Goal: Task Accomplishment & Management: Use online tool/utility

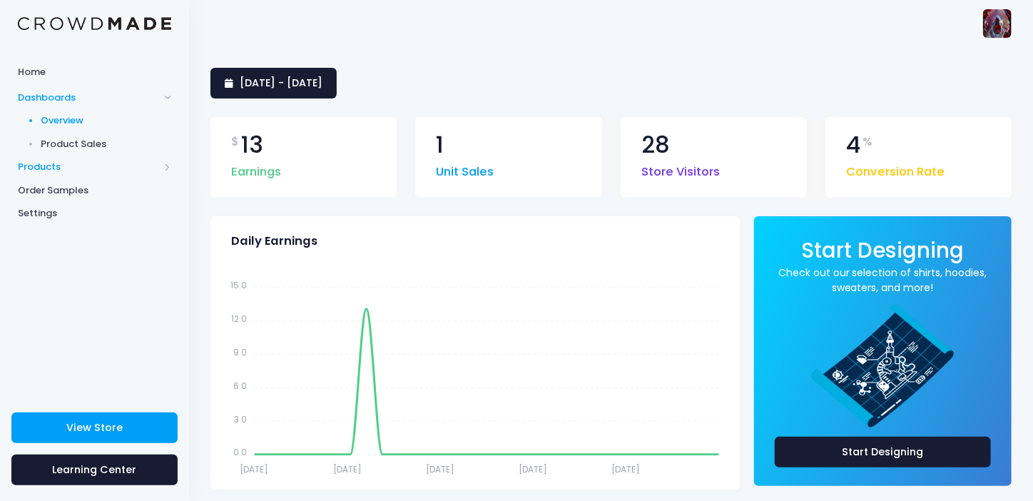
click at [35, 165] on span "Products" at bounding box center [88, 167] width 141 height 14
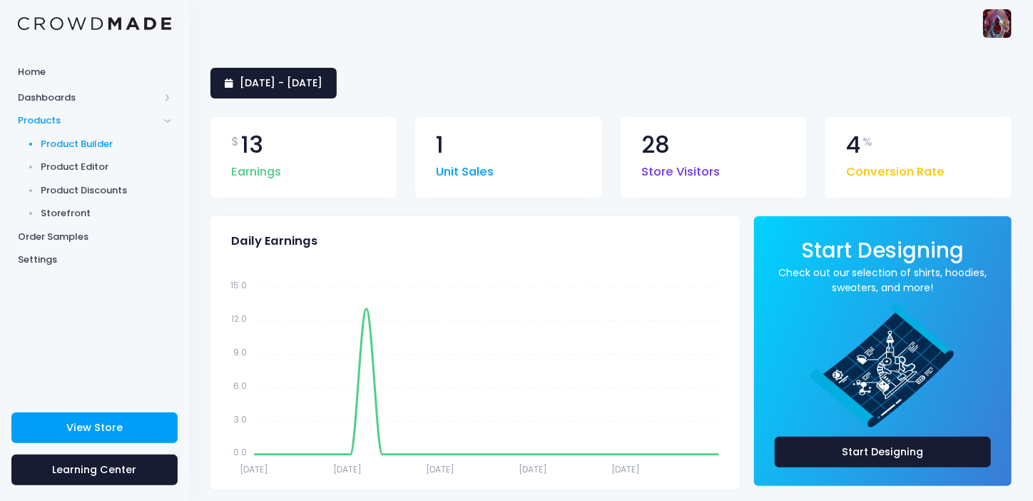
click at [88, 143] on span "Product Builder" at bounding box center [106, 144] width 131 height 14
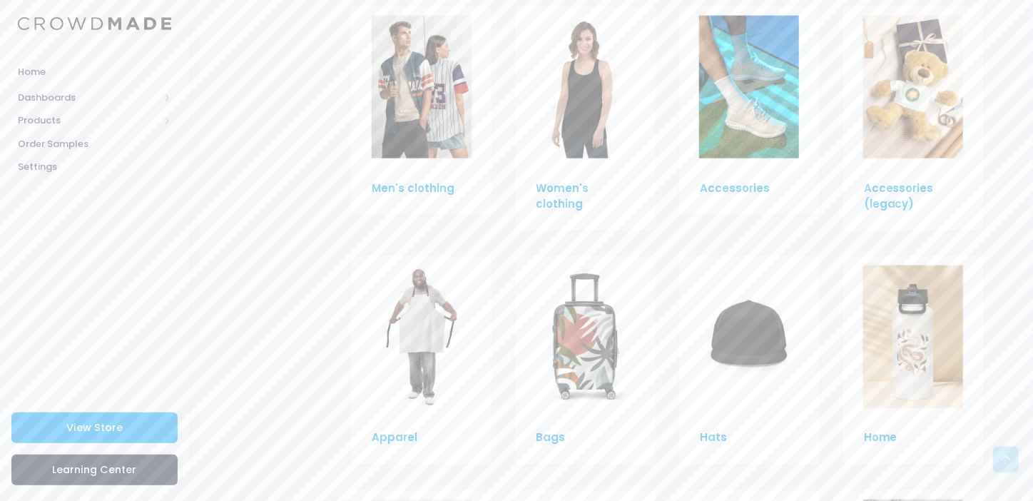
scroll to position [998, 0]
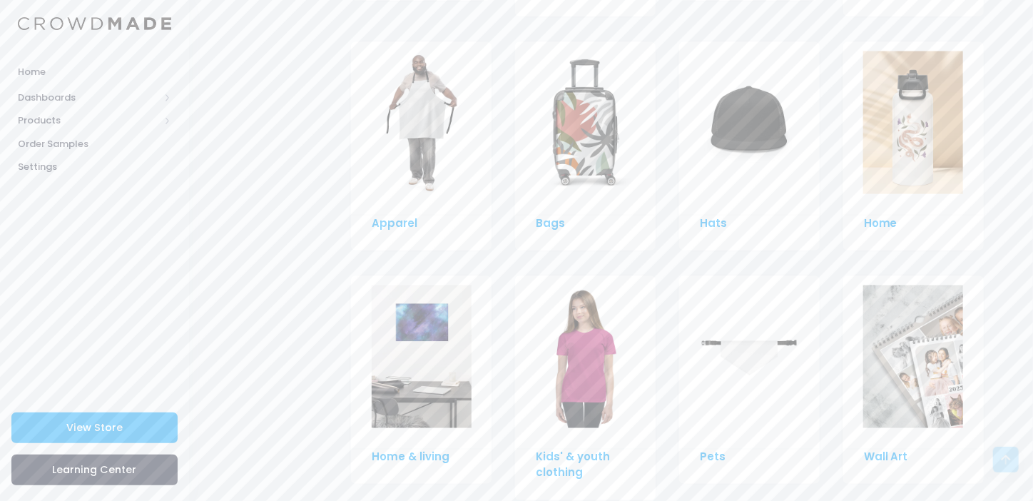
click at [767, 114] on img at bounding box center [749, 122] width 100 height 143
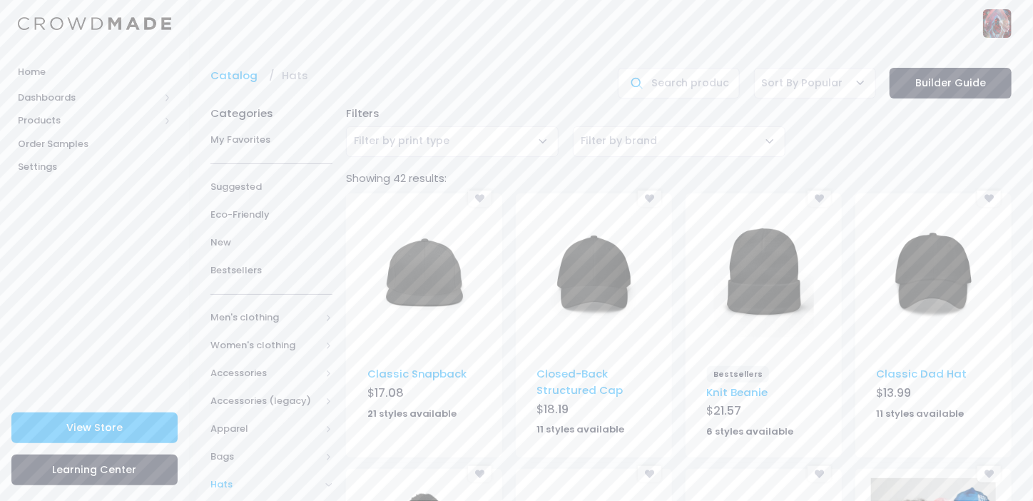
click at [593, 273] on img at bounding box center [594, 274] width 100 height 143
click at [433, 283] on img at bounding box center [424, 274] width 100 height 143
click at [926, 279] on img at bounding box center [934, 274] width 100 height 143
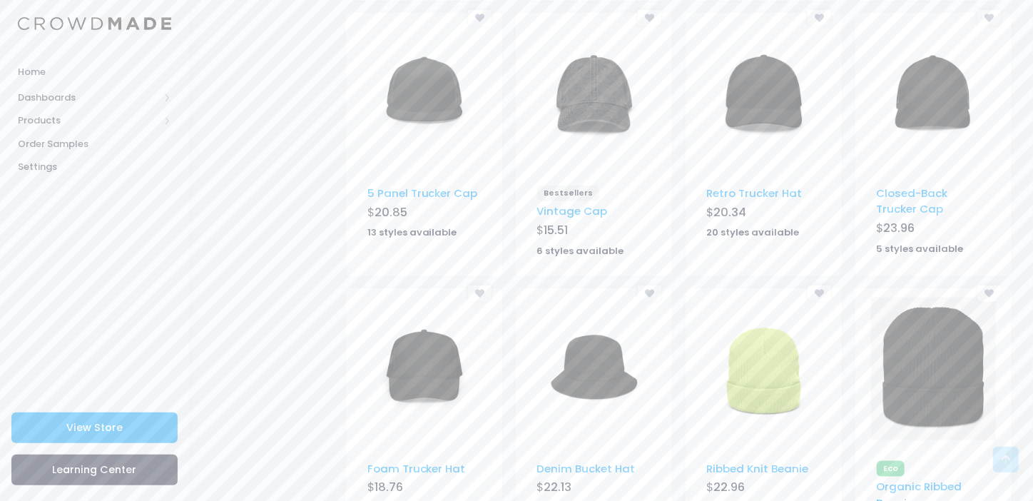
scroll to position [840, 0]
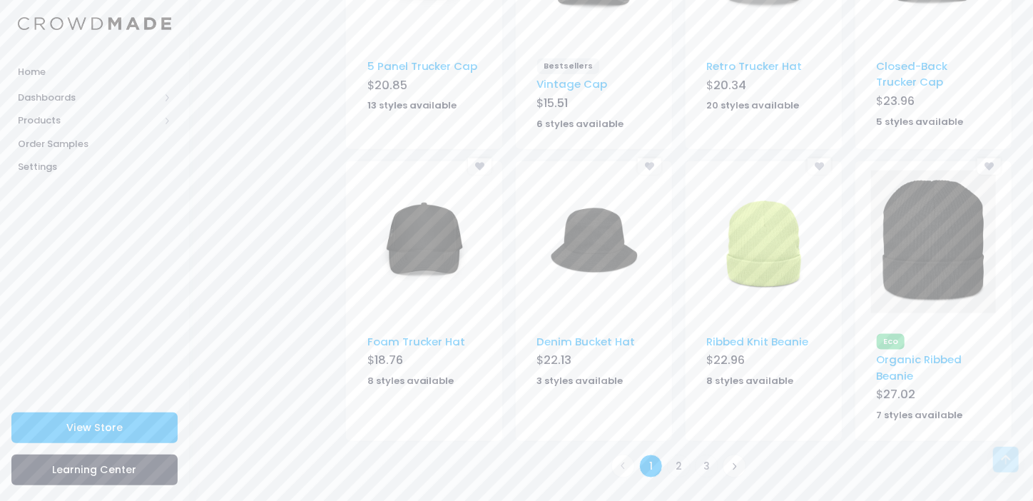
click at [590, 257] on img at bounding box center [594, 241] width 100 height 143
click at [736, 467] on icon at bounding box center [734, 466] width 8 height 8
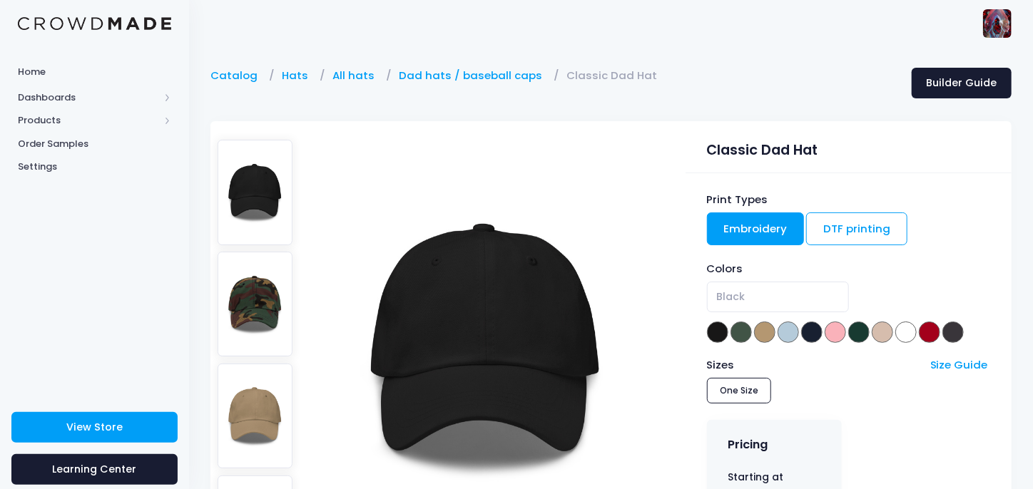
click at [250, 276] on img at bounding box center [256, 304] width 76 height 105
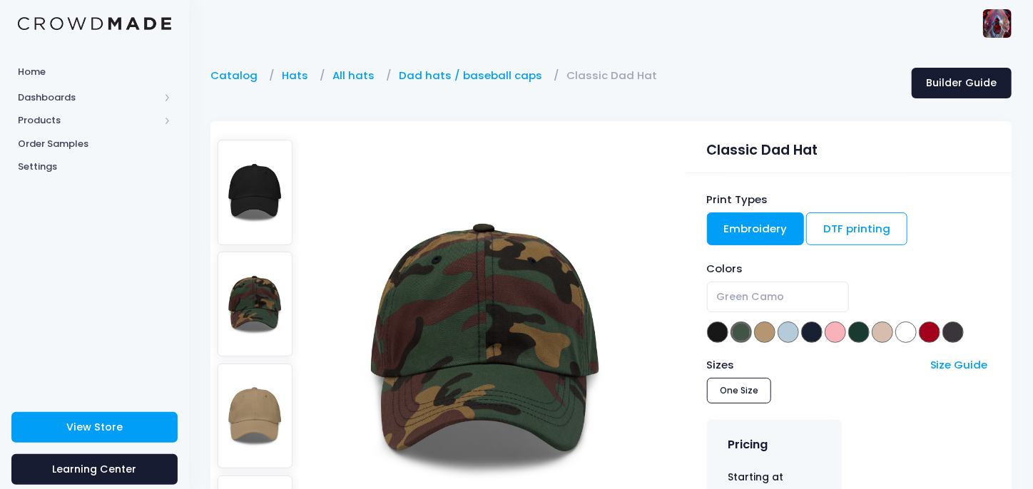
click at [251, 397] on img at bounding box center [256, 416] width 76 height 105
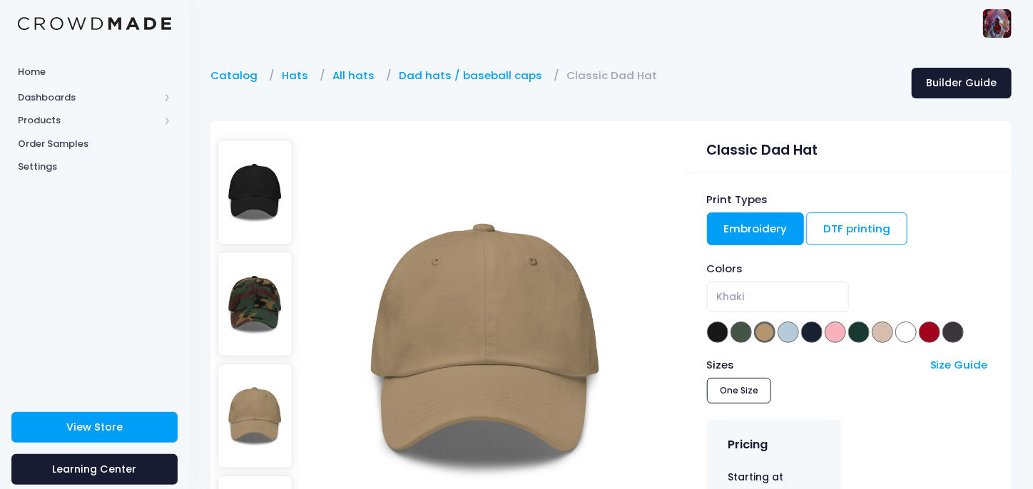
scroll to position [143, 0]
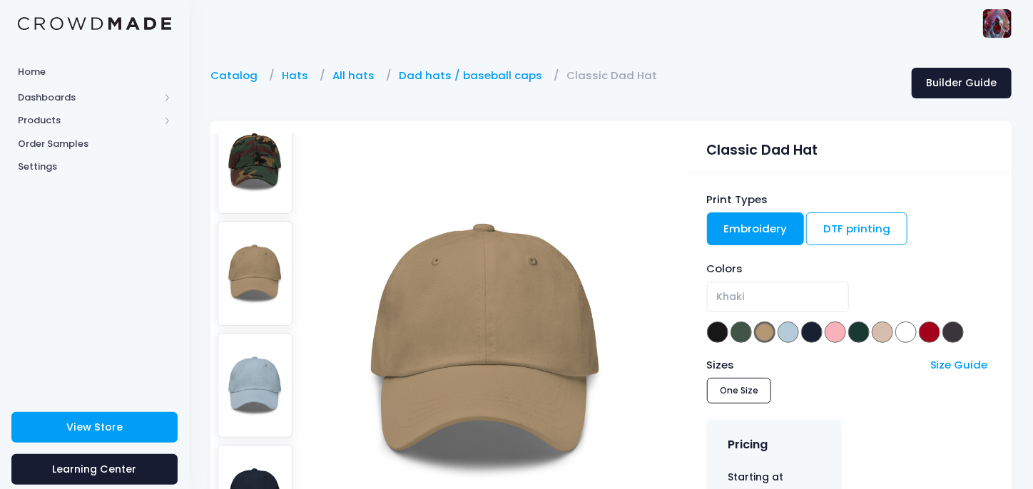
click at [257, 360] on img at bounding box center [256, 385] width 76 height 105
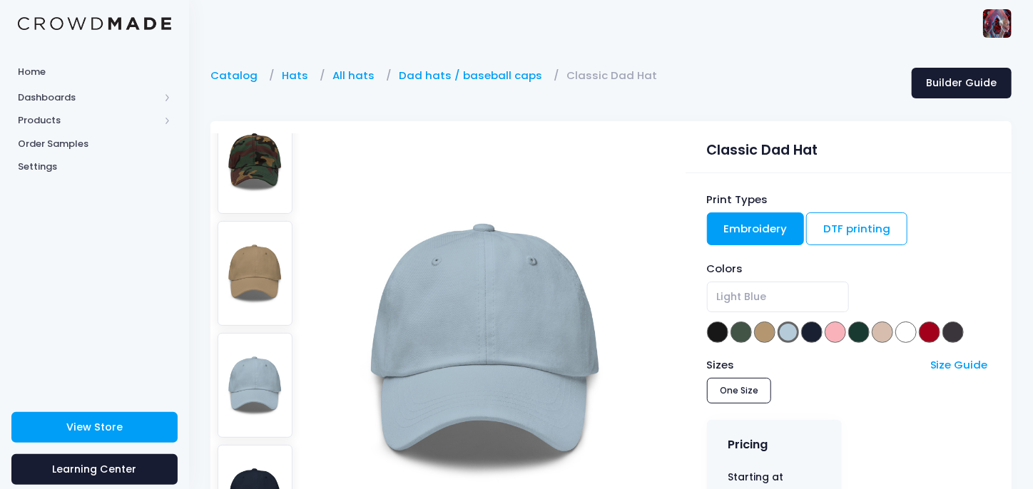
scroll to position [214, 0]
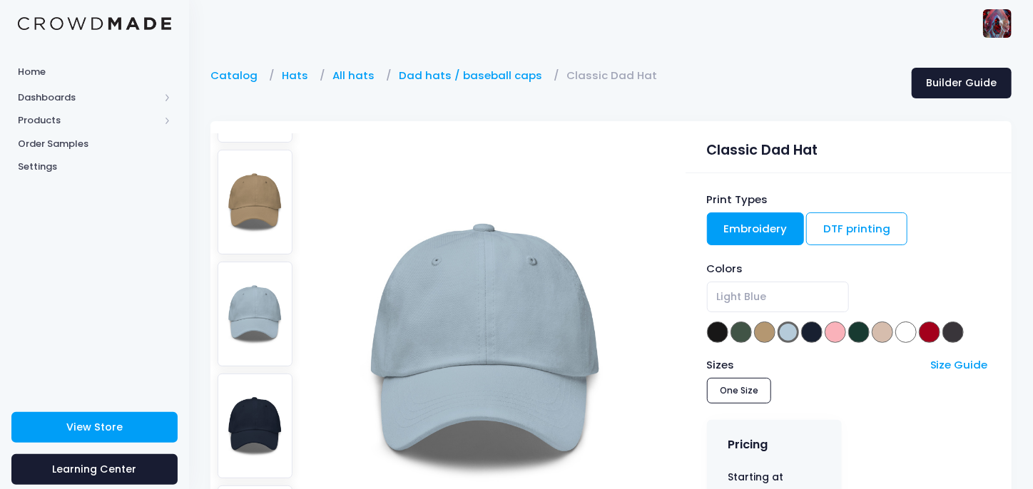
click at [257, 374] on img at bounding box center [256, 426] width 76 height 105
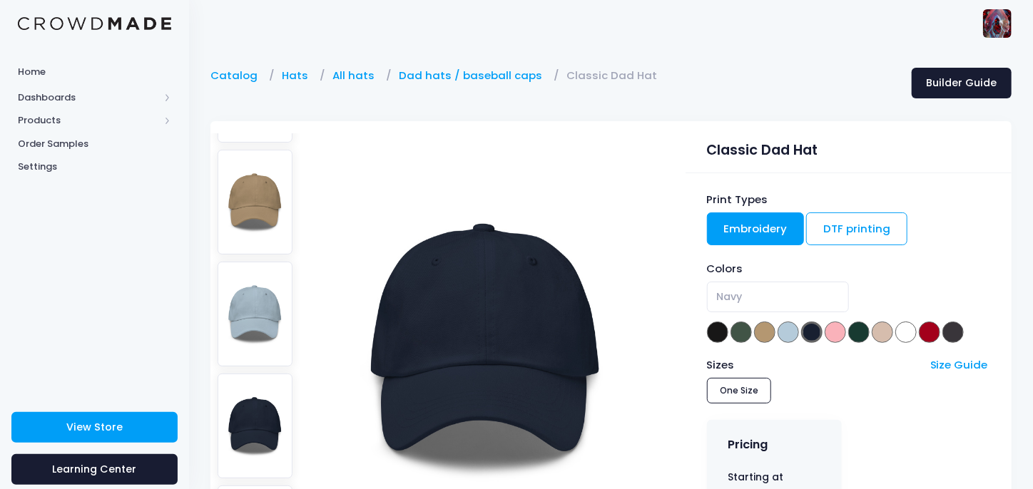
scroll to position [285, 0]
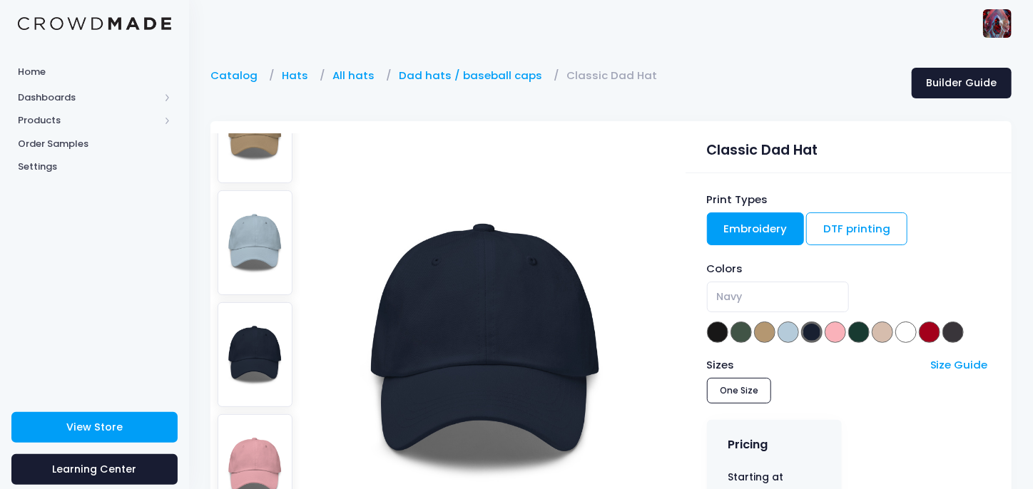
click at [248, 420] on img at bounding box center [256, 466] width 76 height 105
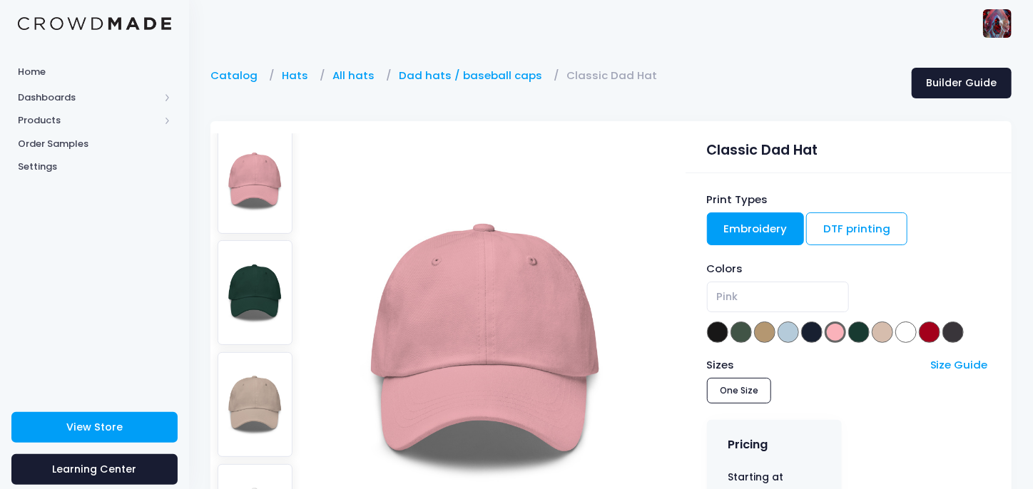
scroll to position [706, 0]
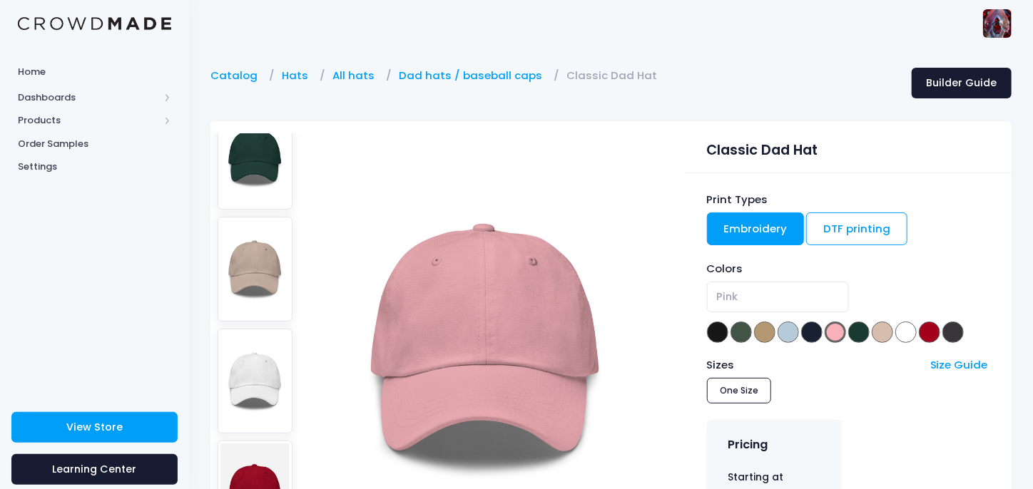
click at [254, 441] on img at bounding box center [256, 493] width 76 height 105
select select "Cranberry"
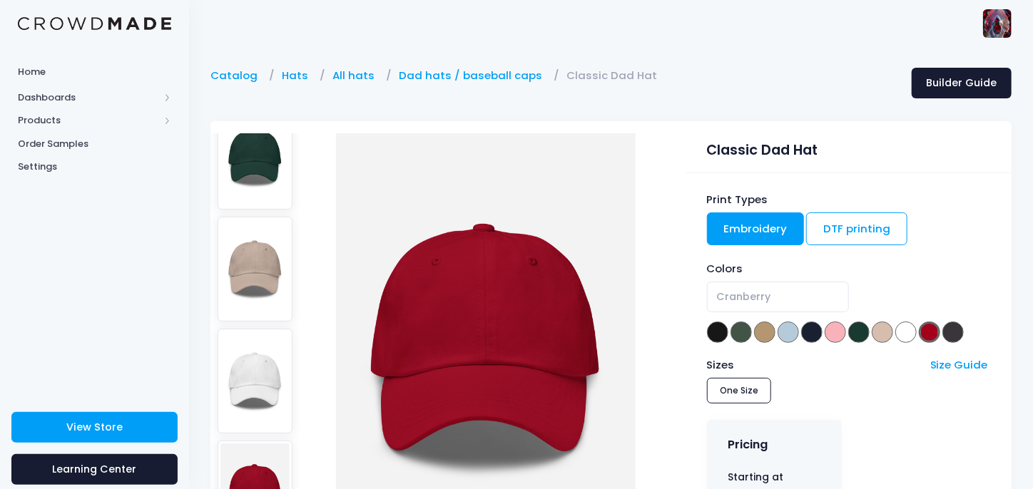
scroll to position [421, 0]
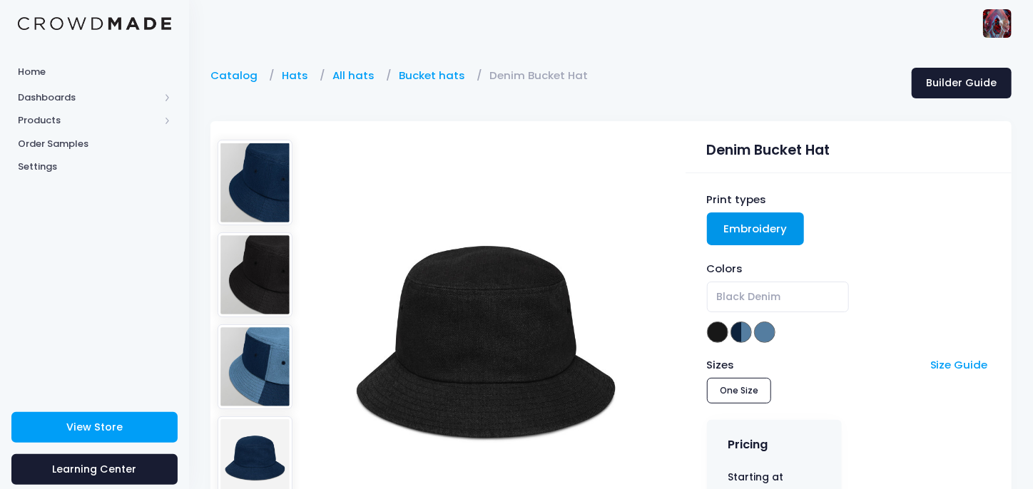
click at [247, 344] on img at bounding box center [256, 366] width 76 height 85
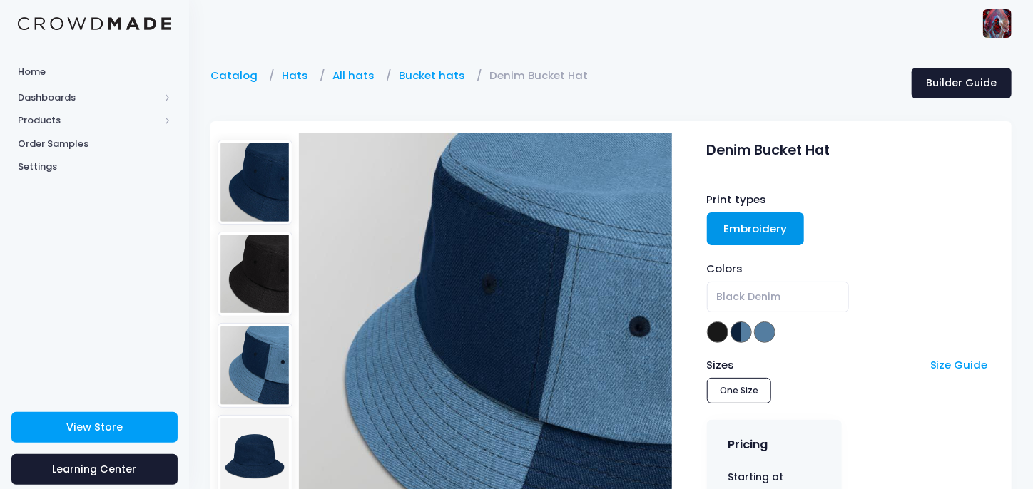
click at [263, 270] on img at bounding box center [255, 274] width 75 height 85
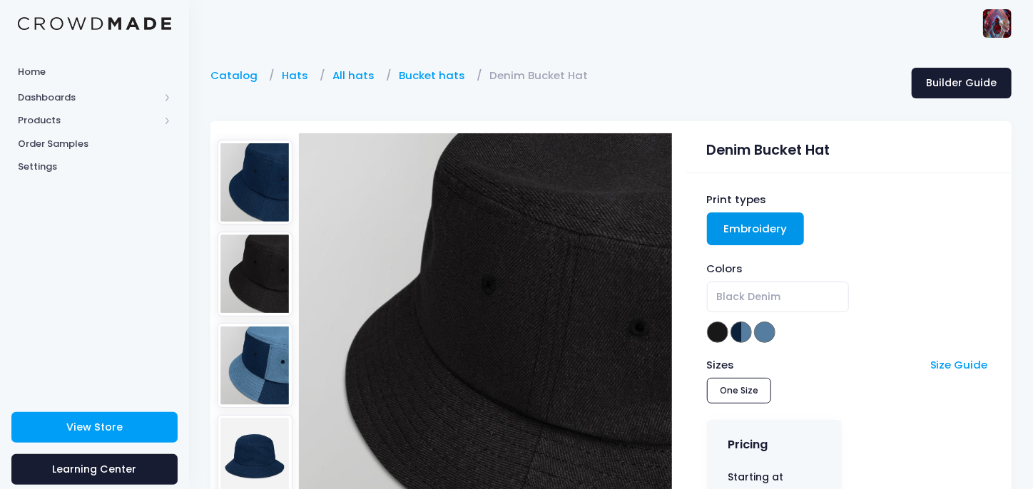
click at [247, 178] on img at bounding box center [255, 182] width 75 height 85
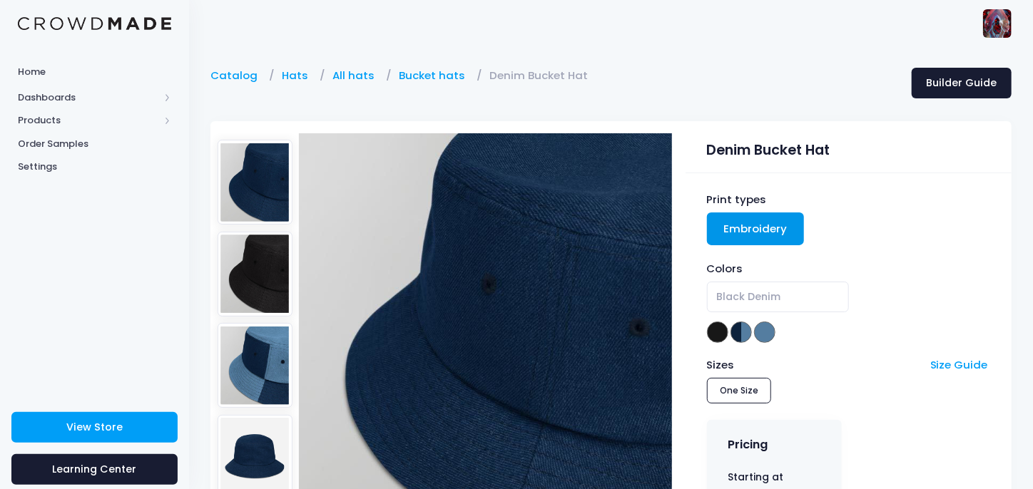
scroll to position [71, 0]
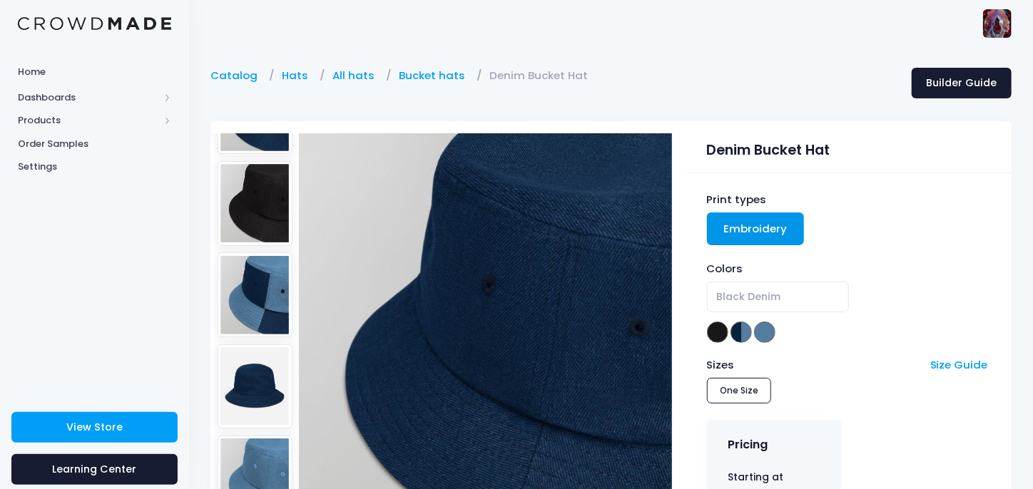
click at [262, 272] on img at bounding box center [255, 294] width 75 height 85
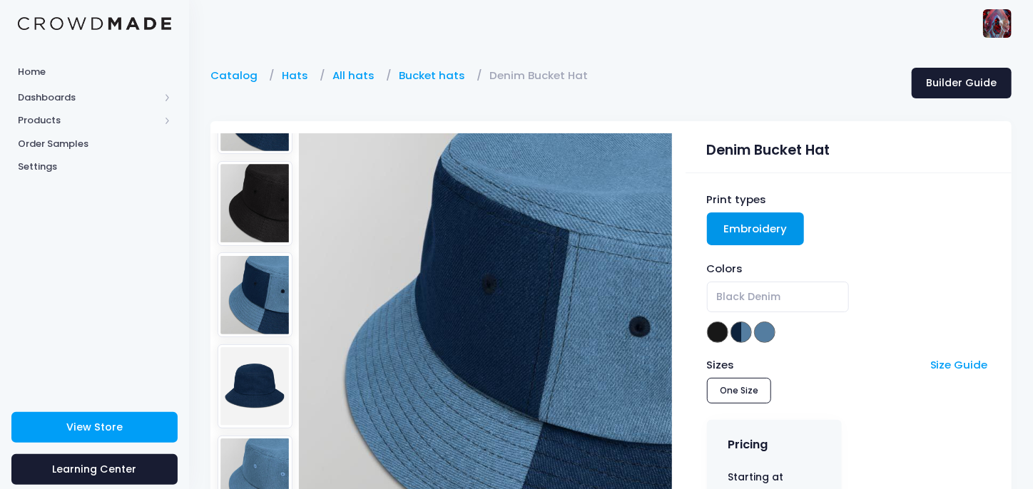
click at [265, 356] on img at bounding box center [255, 386] width 75 height 85
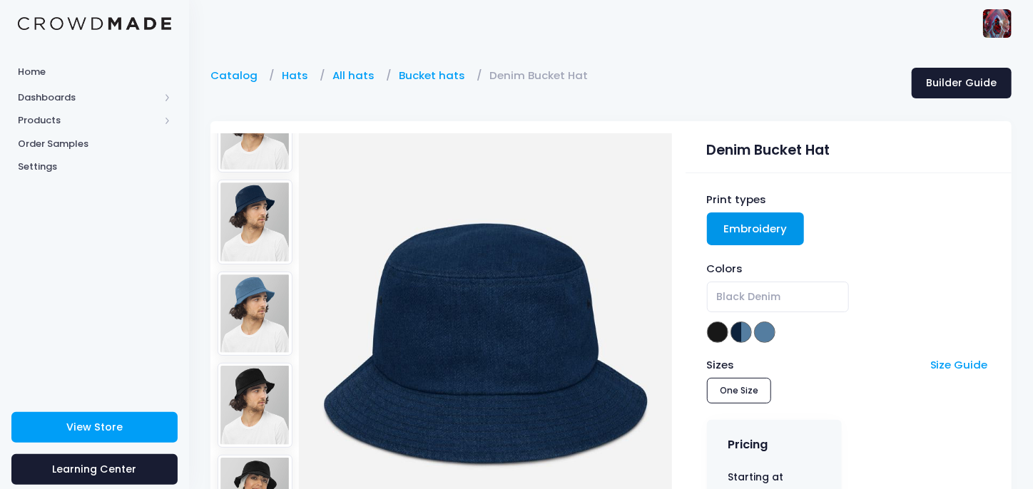
scroll to position [1141, 0]
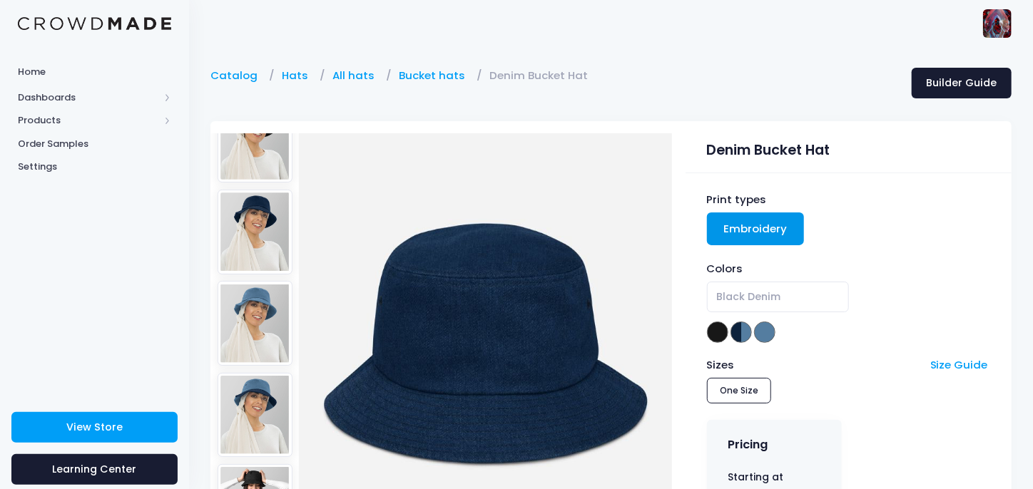
click at [255, 373] on img at bounding box center [255, 415] width 75 height 85
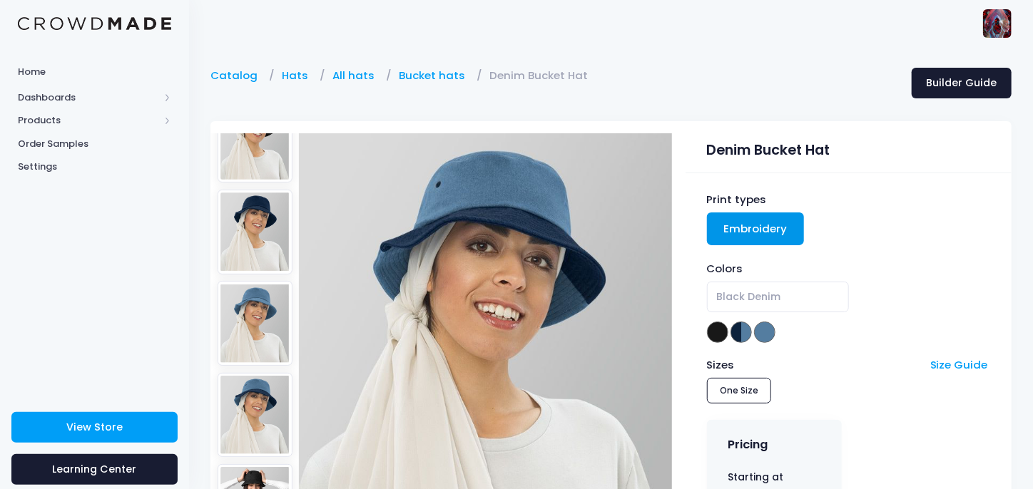
click at [252, 281] on img at bounding box center [255, 323] width 75 height 85
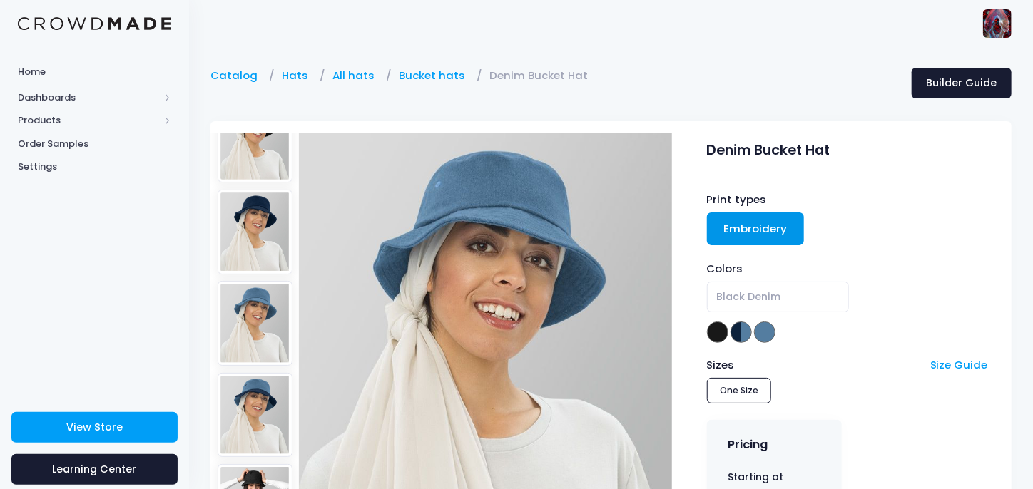
scroll to position [1212, 0]
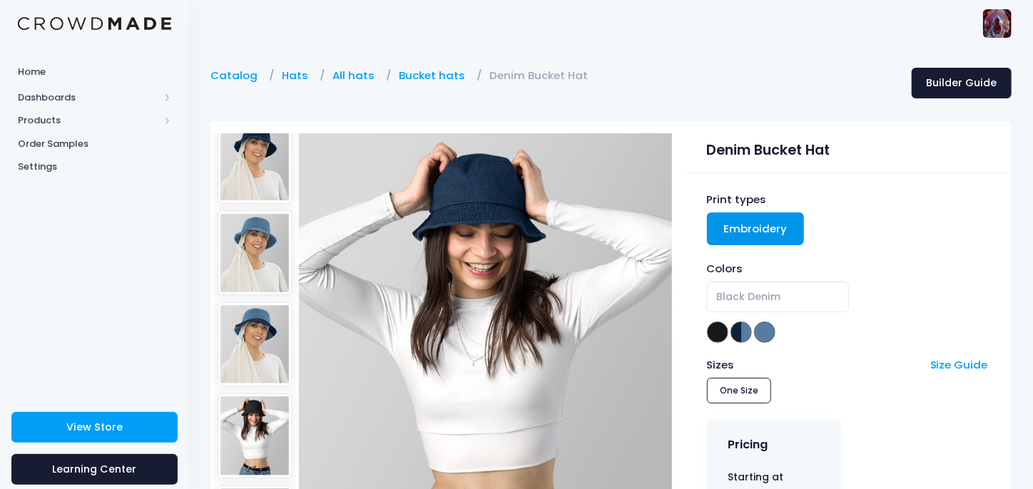
scroll to position [1284, 0]
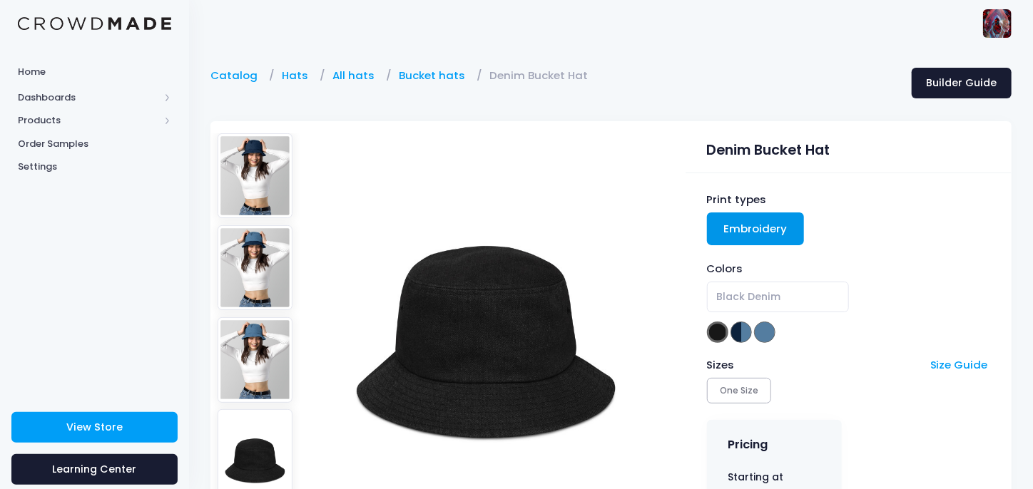
scroll to position [71, 0]
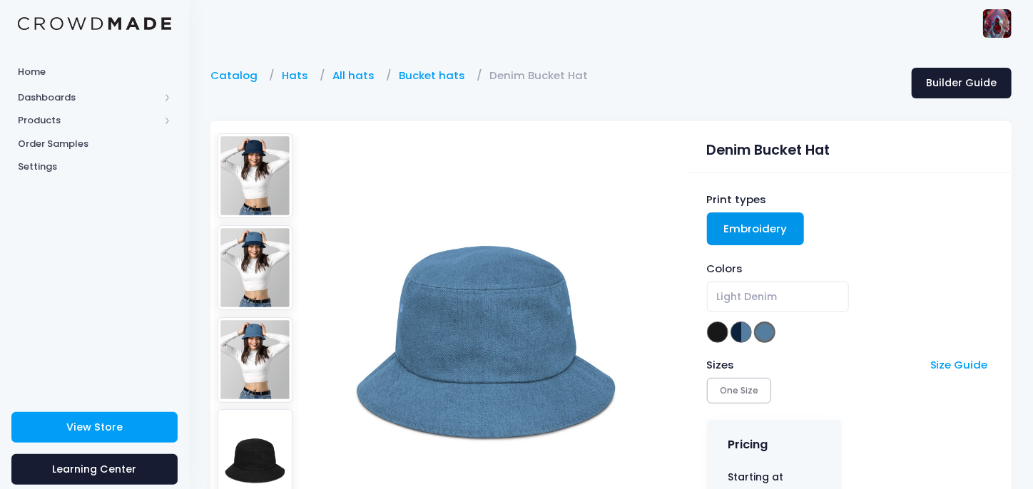
scroll to position [214, 0]
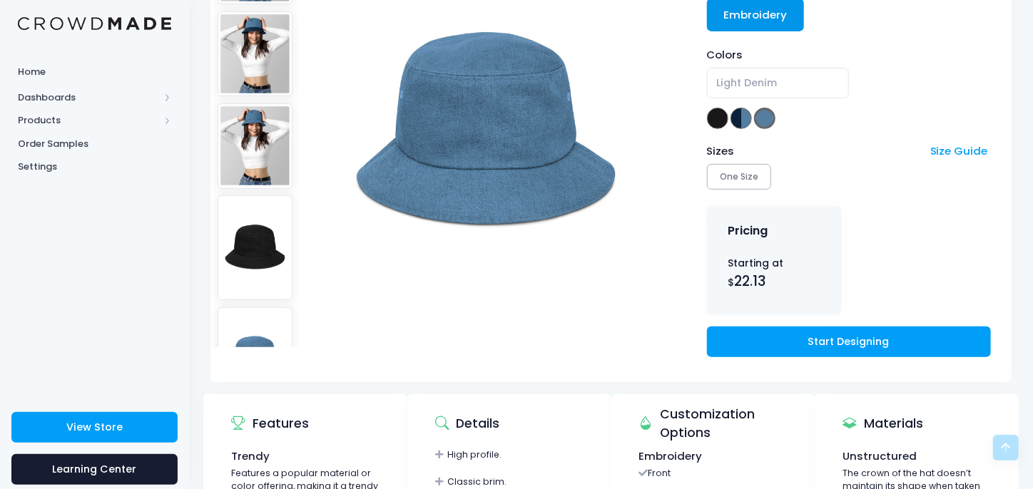
click at [259, 419] on img at bounding box center [256, 471] width 76 height 105
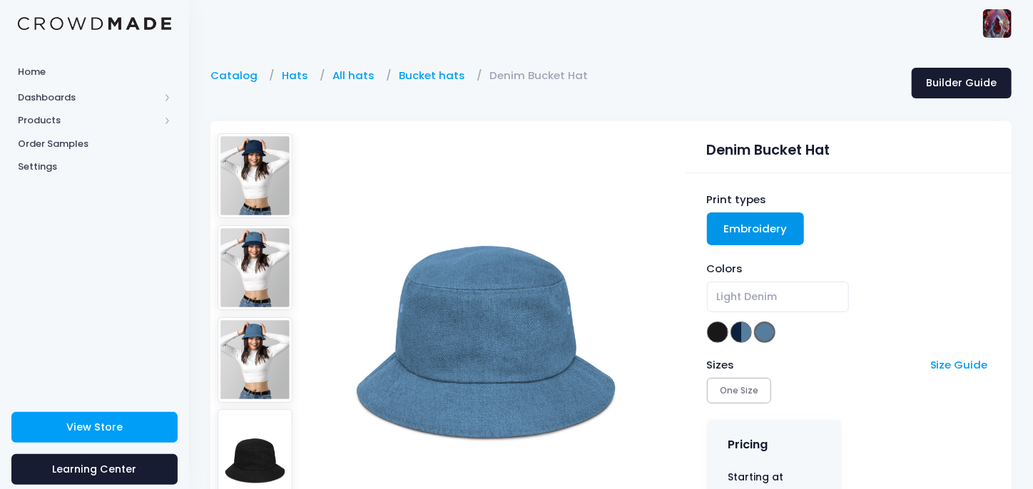
click at [247, 409] on img at bounding box center [256, 461] width 76 height 105
select select "Black Denim"
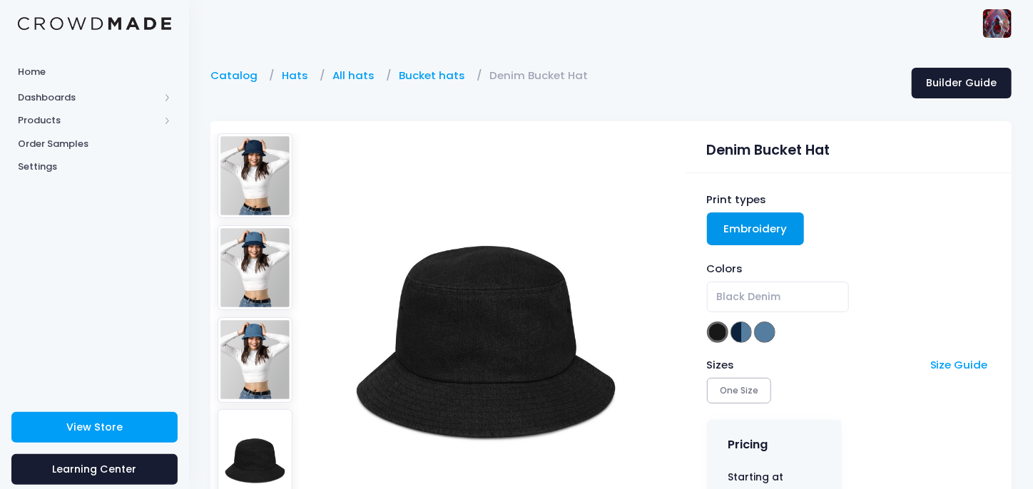
click at [251, 317] on img at bounding box center [256, 359] width 76 height 85
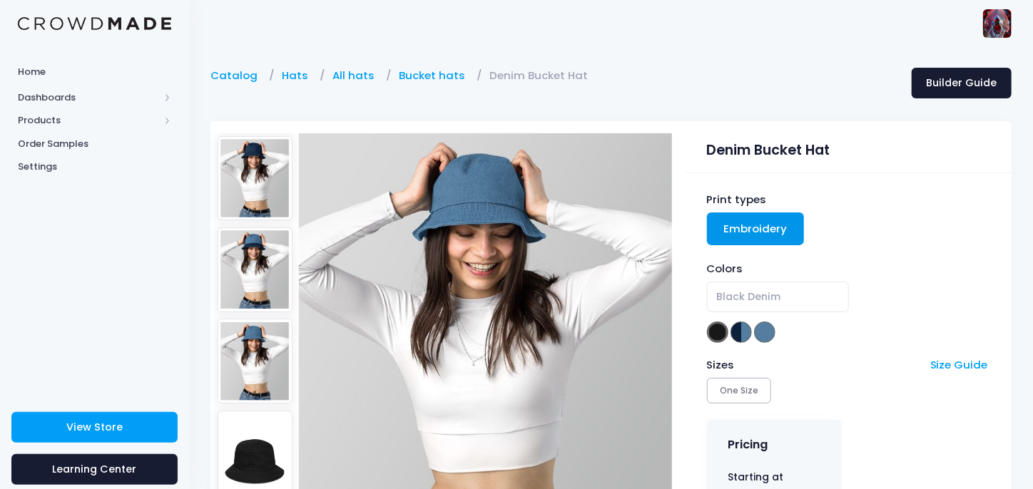
scroll to position [1419, 0]
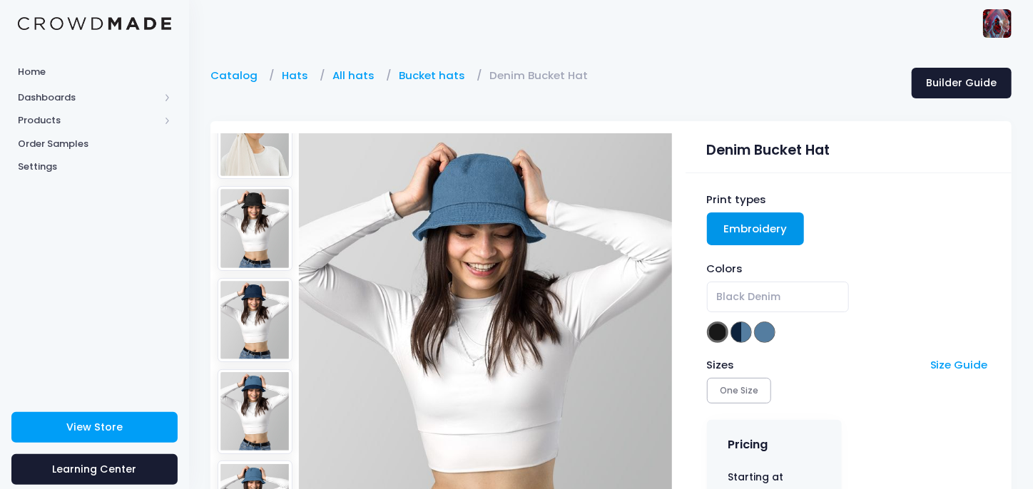
click at [251, 369] on img at bounding box center [255, 411] width 75 height 85
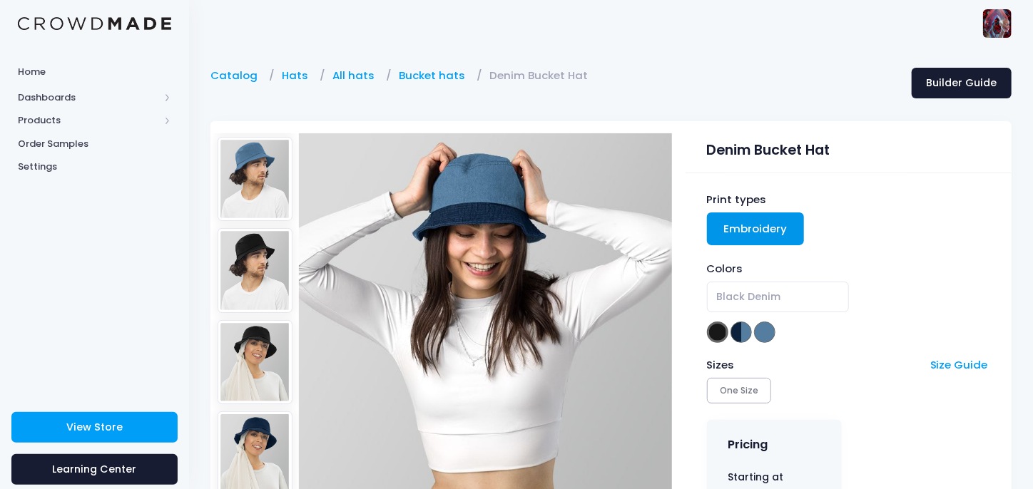
scroll to position [777, 0]
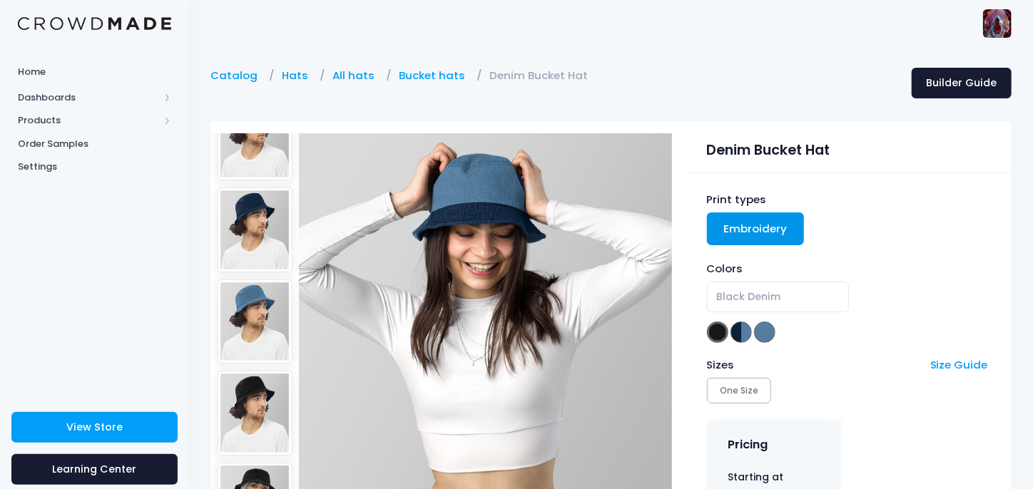
click at [268, 280] on img at bounding box center [255, 322] width 75 height 85
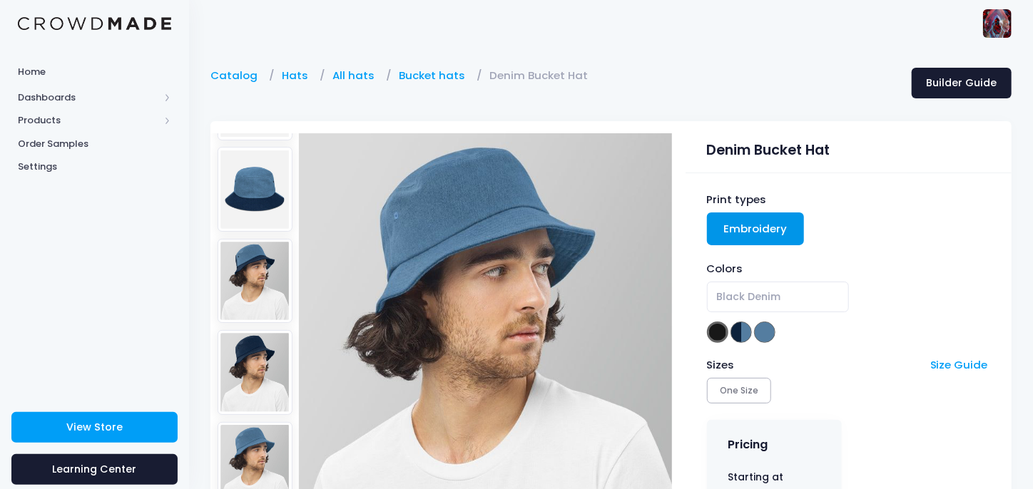
scroll to position [563, 0]
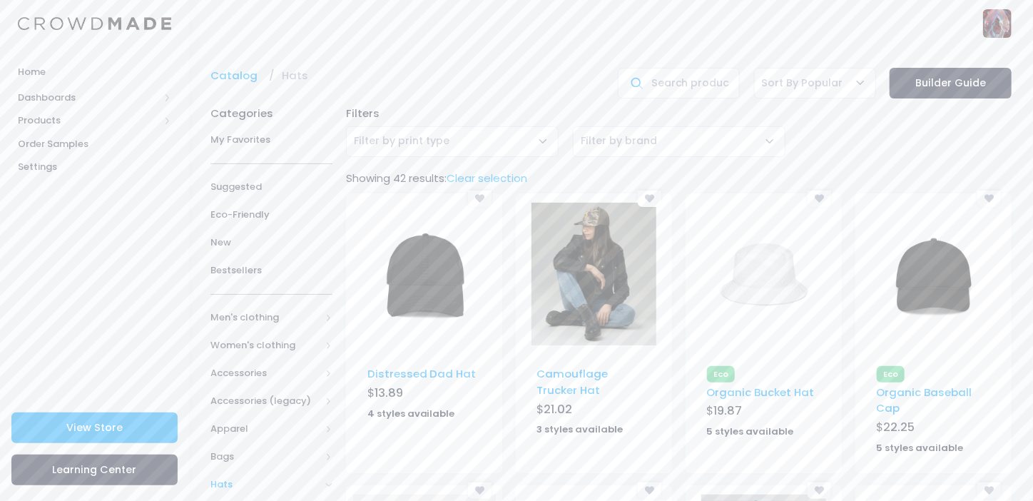
click at [426, 297] on img at bounding box center [424, 274] width 100 height 143
click at [778, 279] on img at bounding box center [764, 274] width 100 height 143
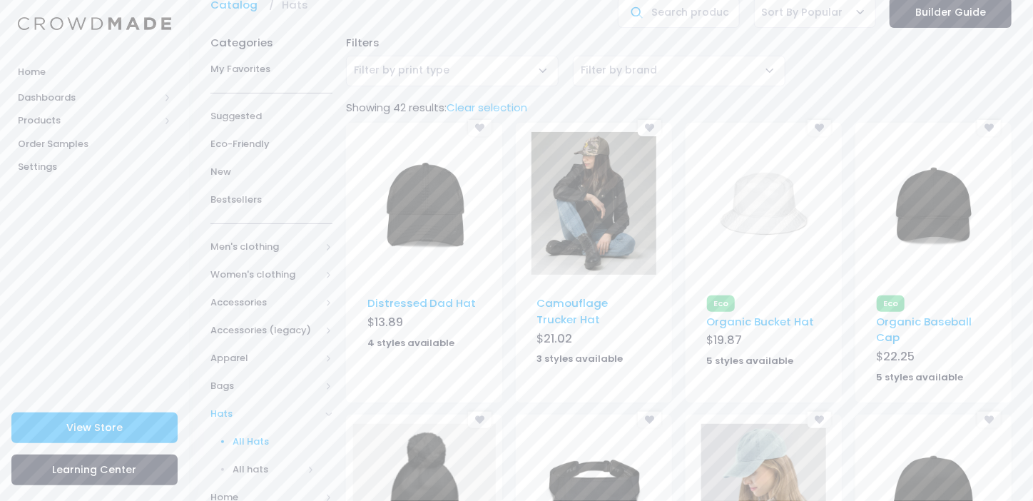
click at [947, 206] on img at bounding box center [934, 203] width 100 height 143
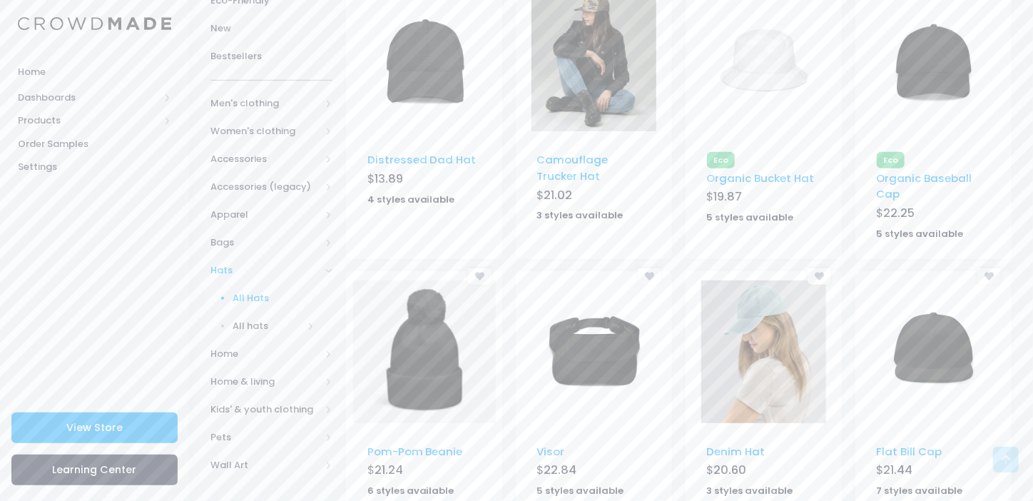
scroll to position [285, 0]
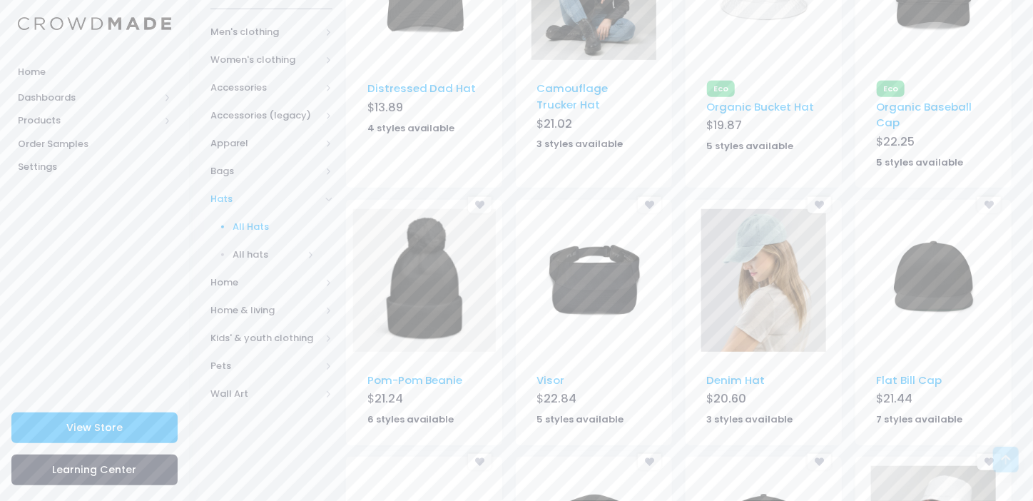
click at [941, 285] on img at bounding box center [934, 280] width 100 height 143
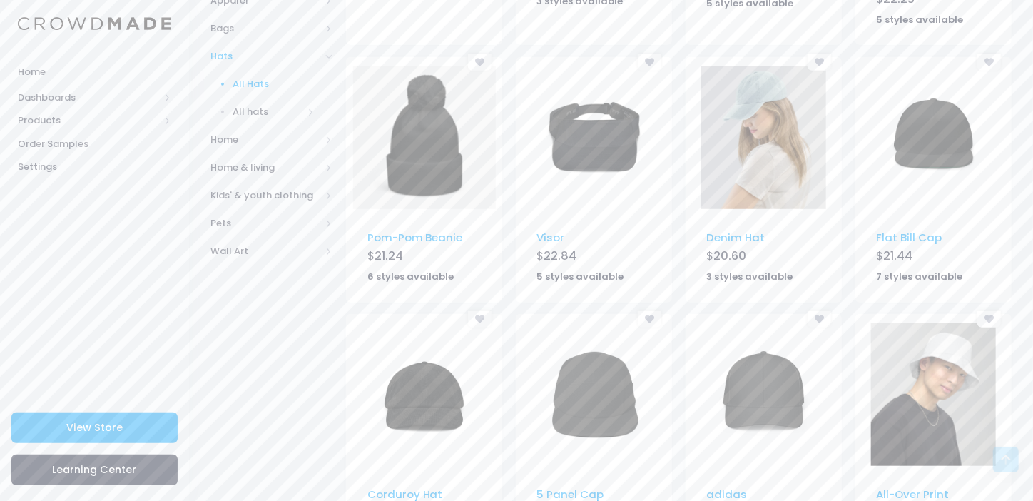
scroll to position [499, 0]
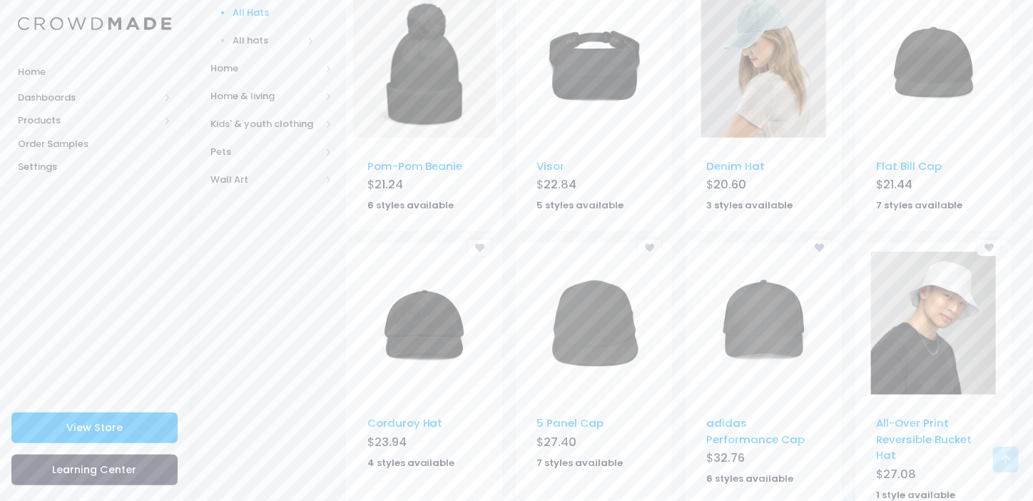
click at [752, 43] on img at bounding box center [763, 66] width 125 height 143
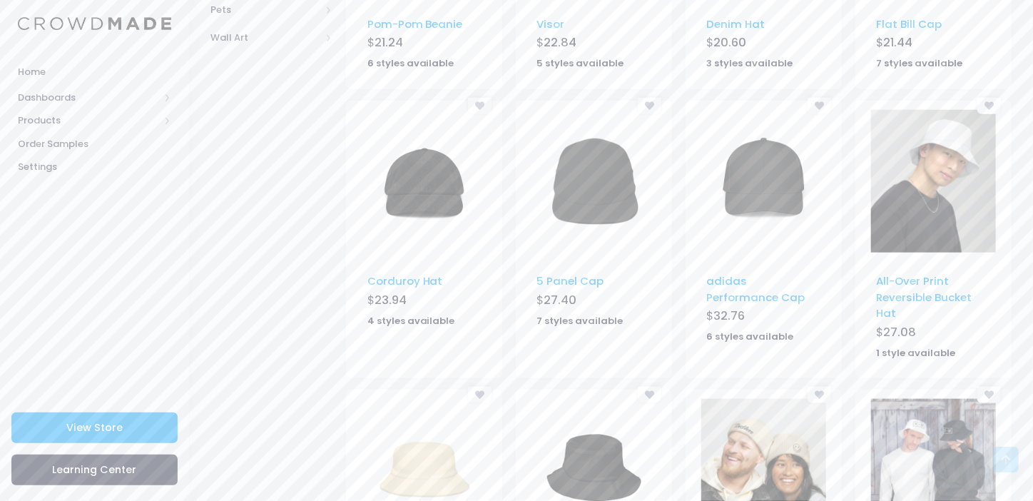
scroll to position [784, 0]
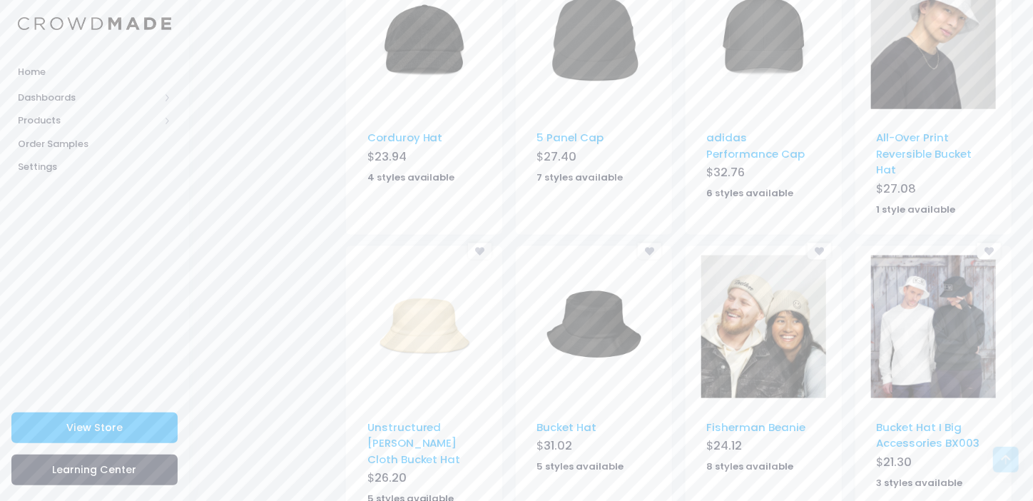
click at [590, 324] on img at bounding box center [594, 326] width 100 height 143
click at [422, 327] on img at bounding box center [424, 326] width 100 height 143
click at [912, 344] on img at bounding box center [933, 326] width 125 height 143
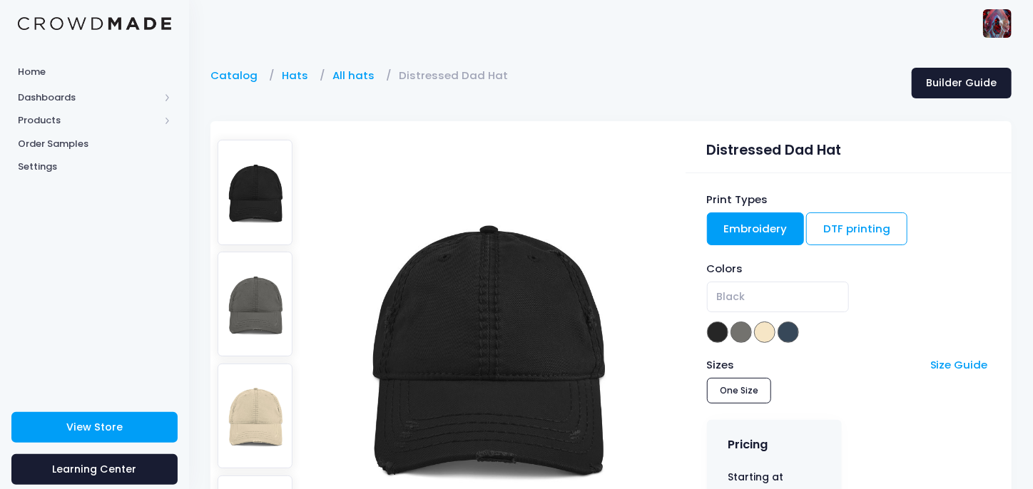
click at [262, 299] on img at bounding box center [256, 304] width 76 height 105
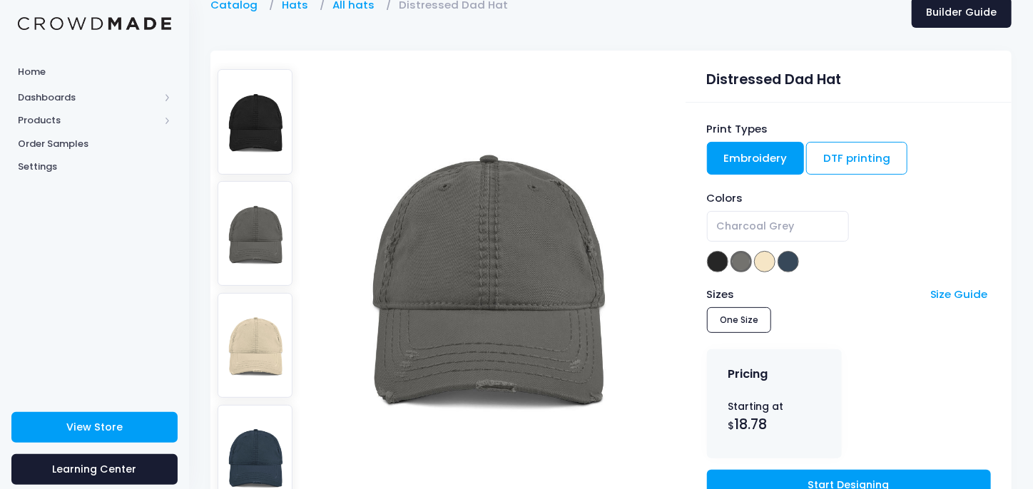
scroll to position [143, 0]
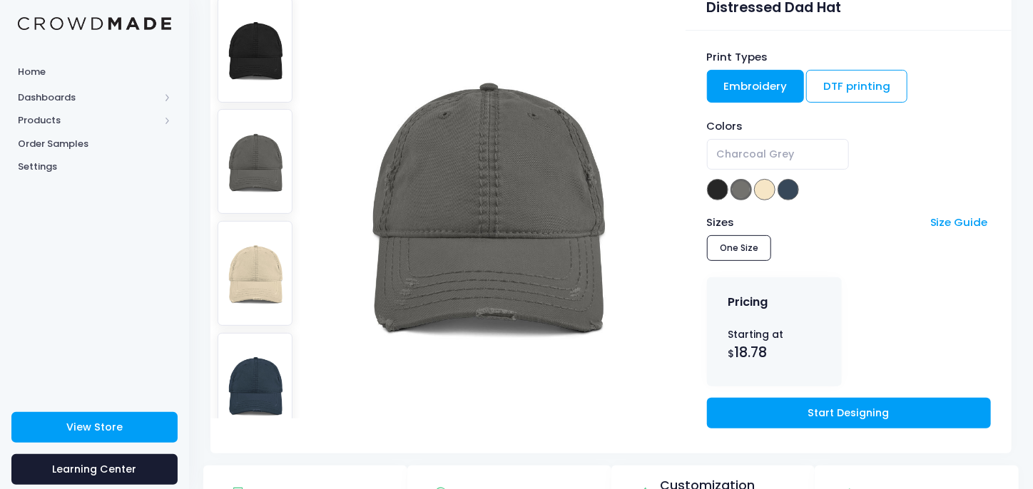
click at [253, 350] on img at bounding box center [256, 385] width 76 height 105
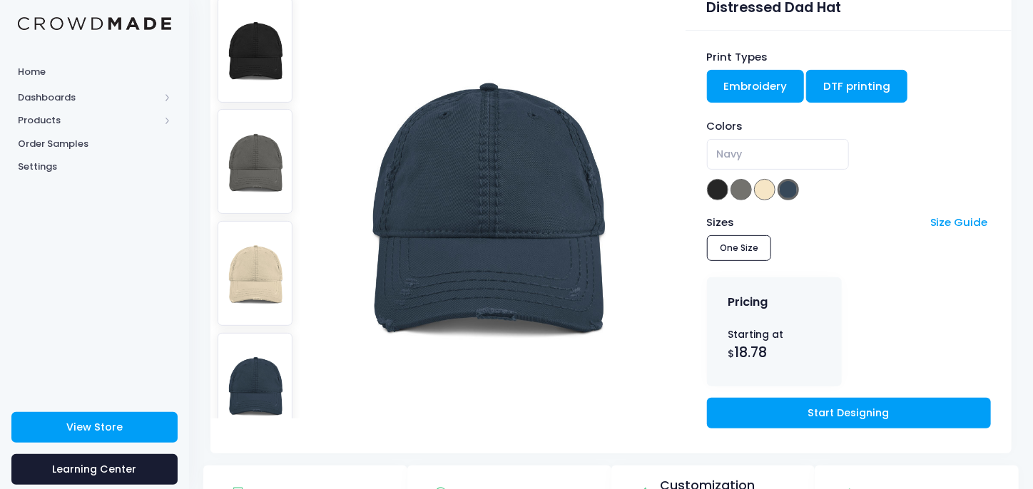
click at [861, 80] on link "DTF printing" at bounding box center [856, 86] width 101 height 33
click at [722, 188] on span at bounding box center [717, 189] width 21 height 21
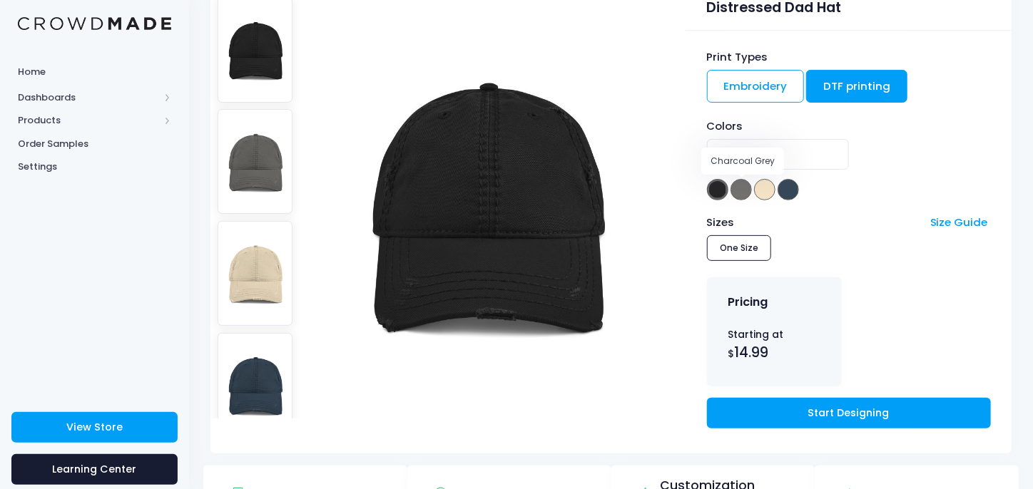
click at [735, 192] on span at bounding box center [740, 189] width 21 height 21
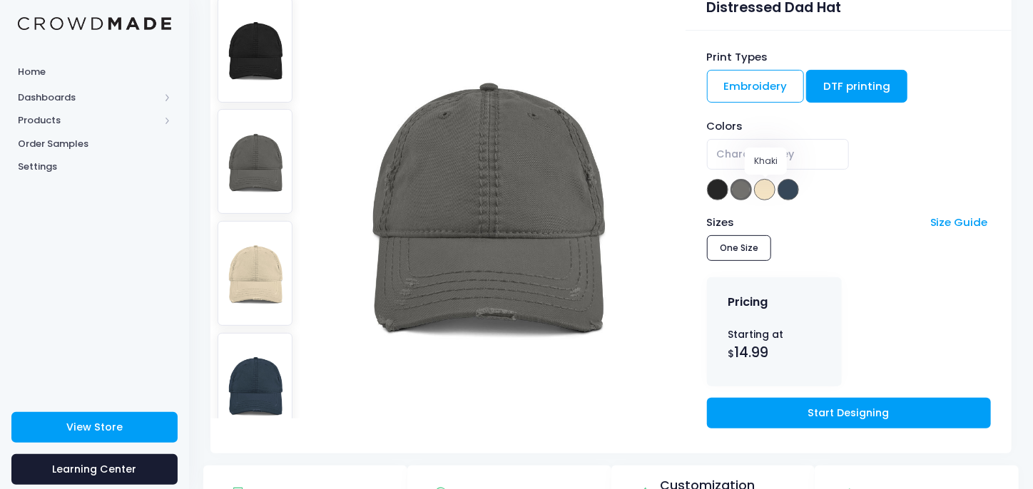
click at [755, 190] on span at bounding box center [764, 189] width 21 height 21
select select "Khaki"
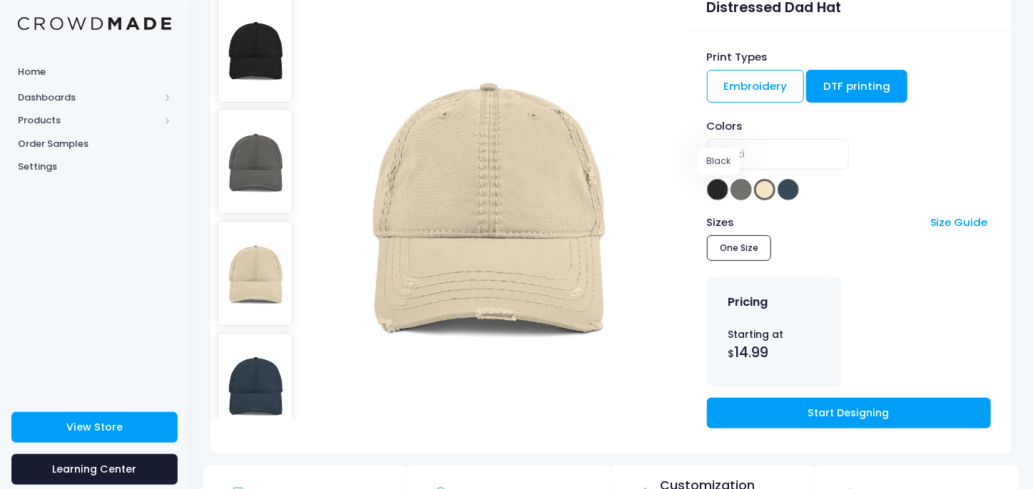
scroll to position [0, 0]
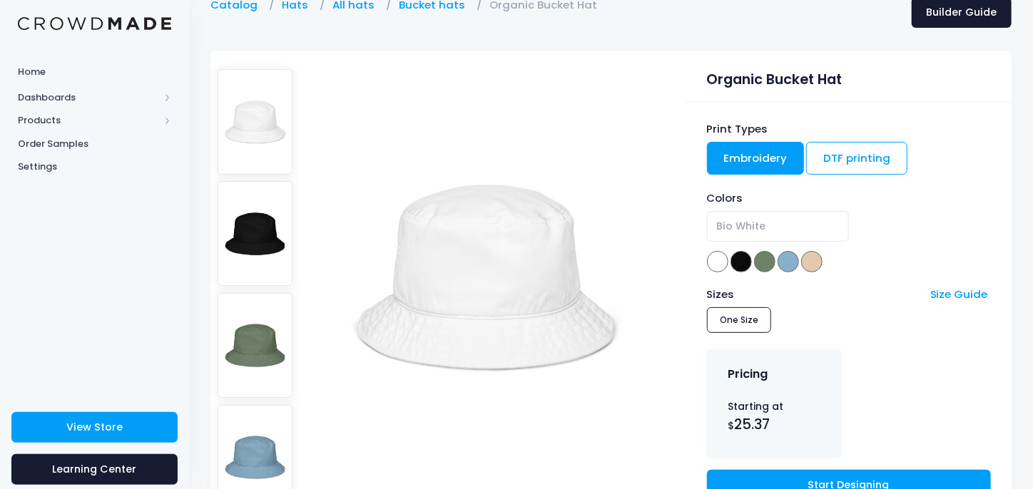
scroll to position [143, 0]
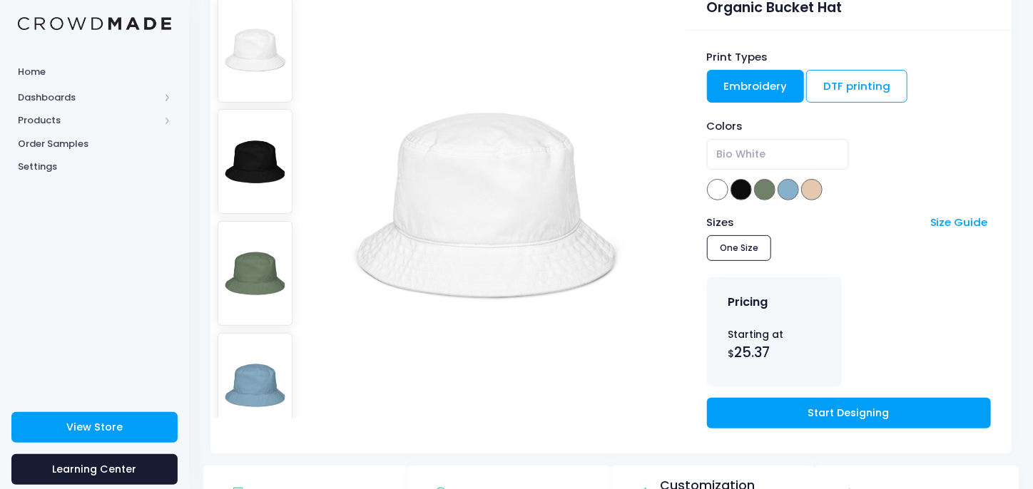
click at [247, 129] on img at bounding box center [256, 161] width 76 height 105
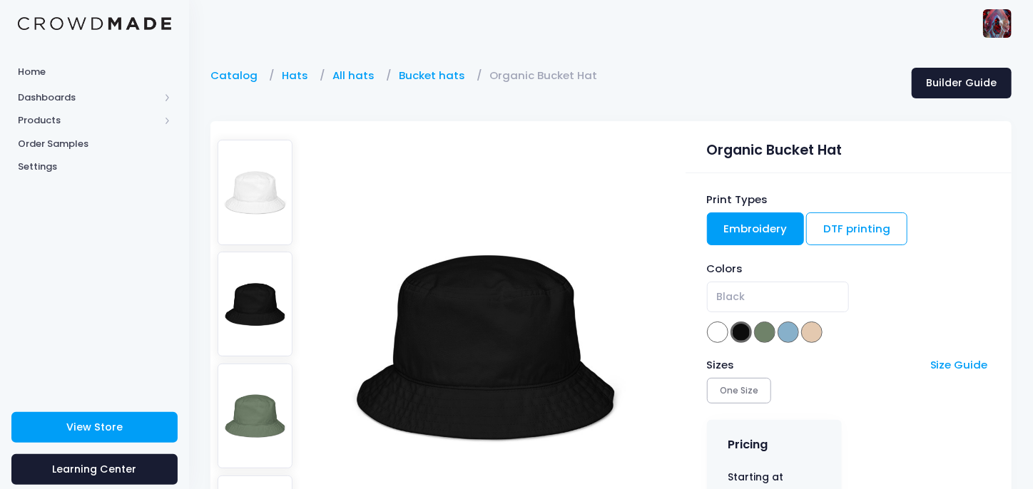
click at [255, 393] on img at bounding box center [256, 416] width 76 height 105
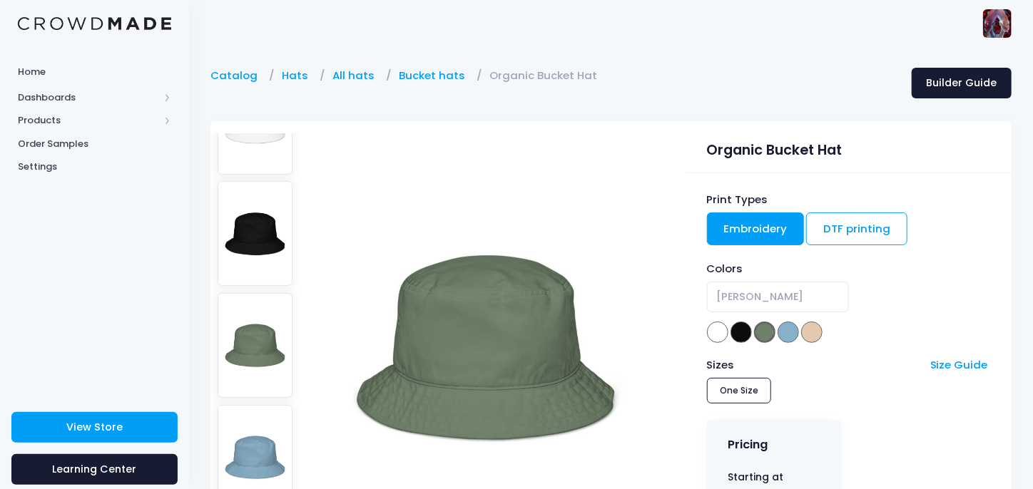
scroll to position [95, 0]
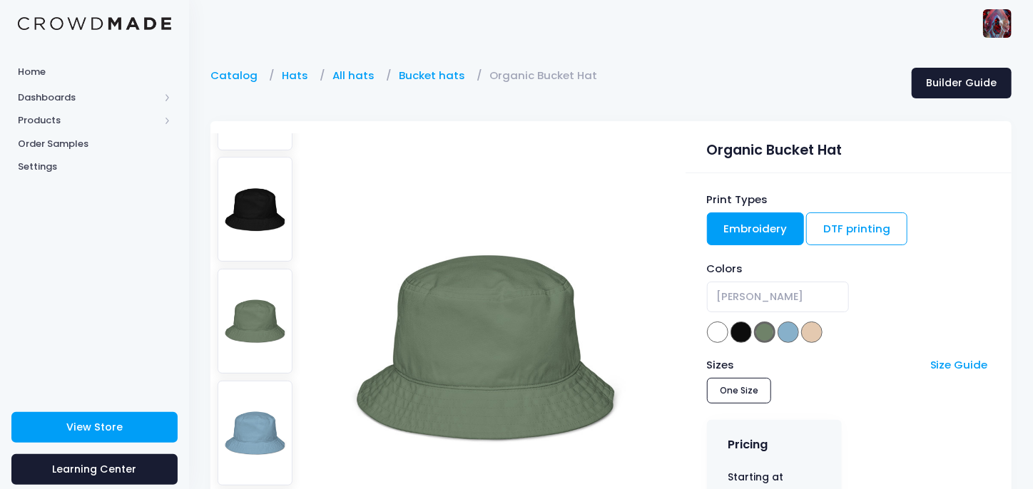
click at [255, 393] on img at bounding box center [256, 433] width 76 height 105
select select "Slate Blue"
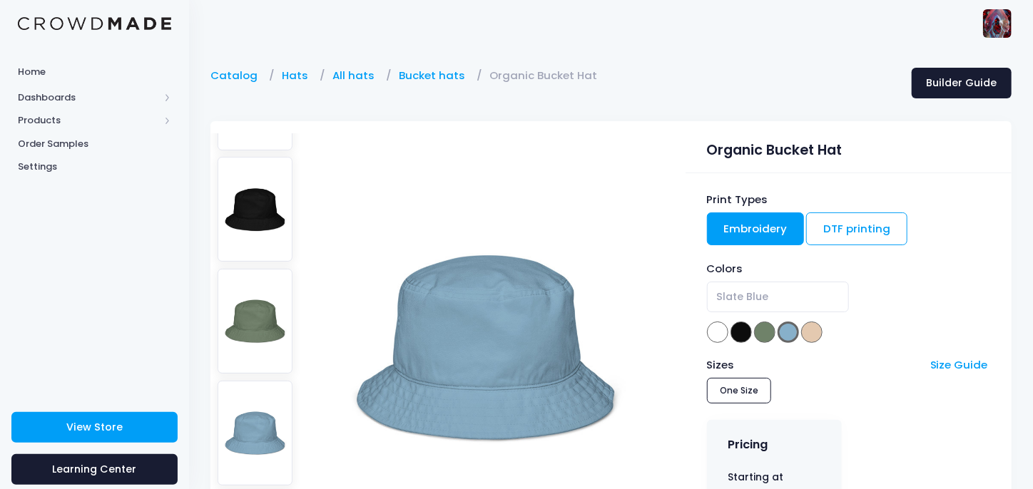
scroll to position [0, 0]
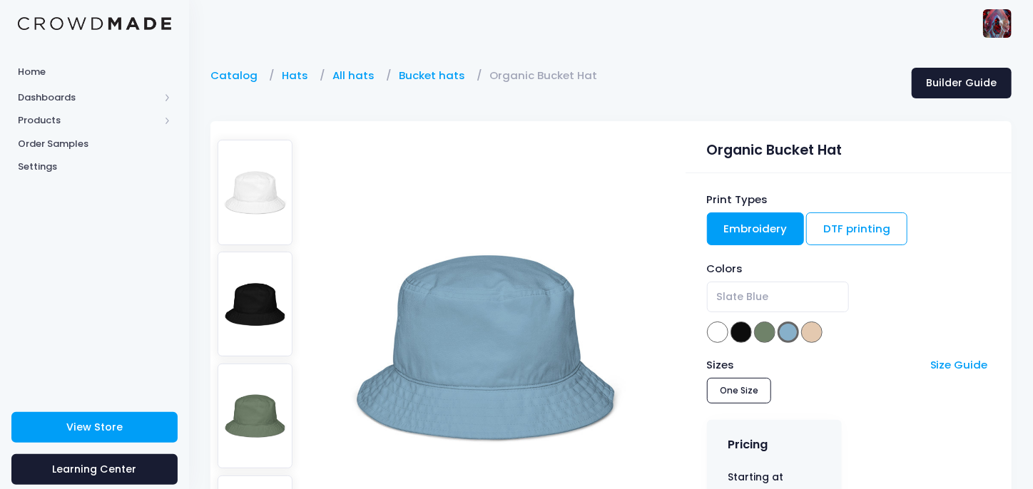
scroll to position [143, 0]
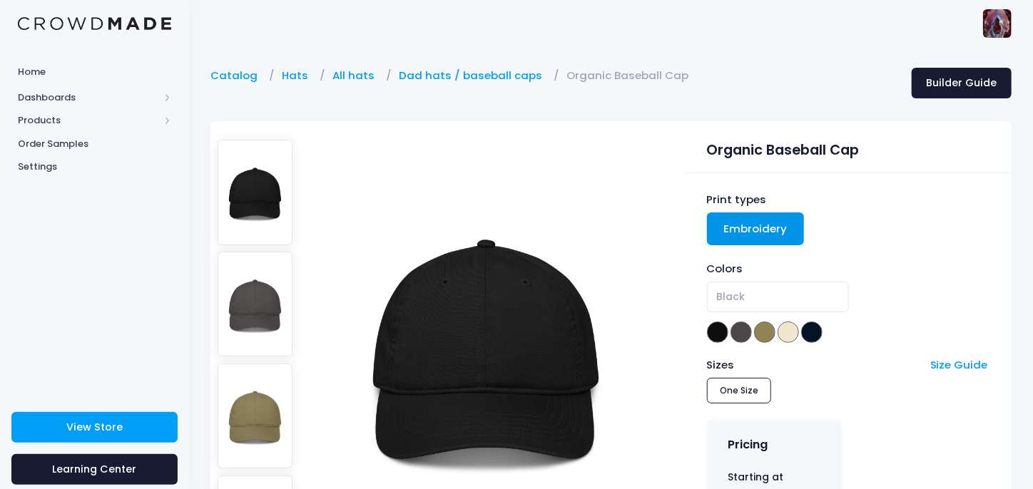
click at [255, 295] on img at bounding box center [256, 304] width 76 height 105
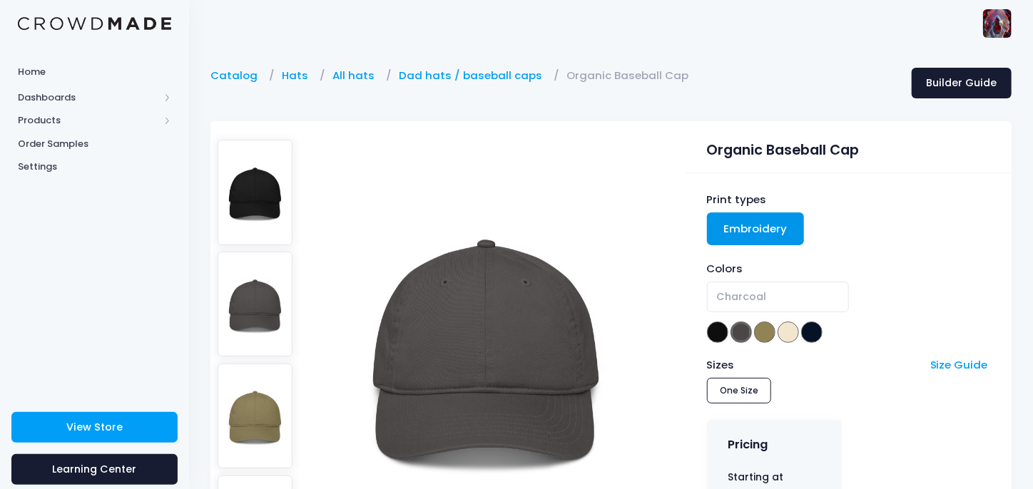
click at [253, 404] on img at bounding box center [256, 416] width 76 height 105
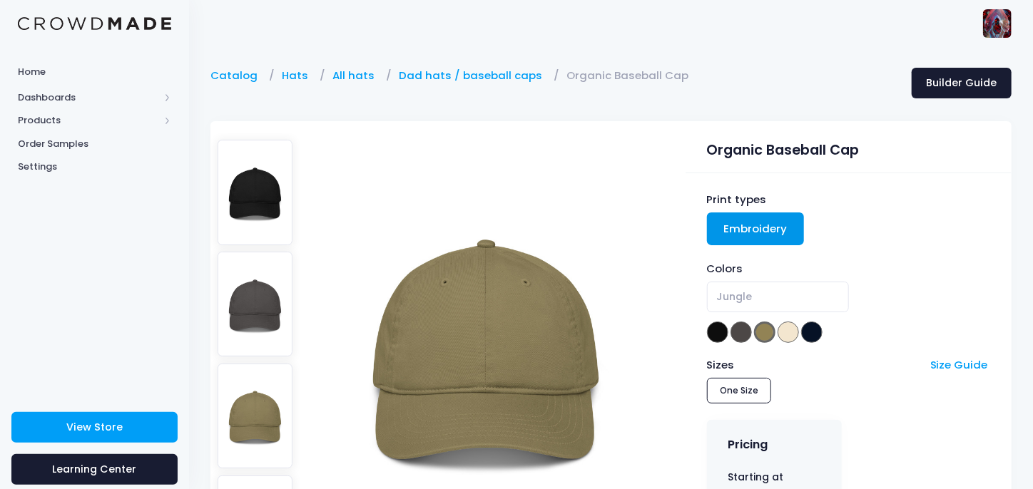
scroll to position [95, 0]
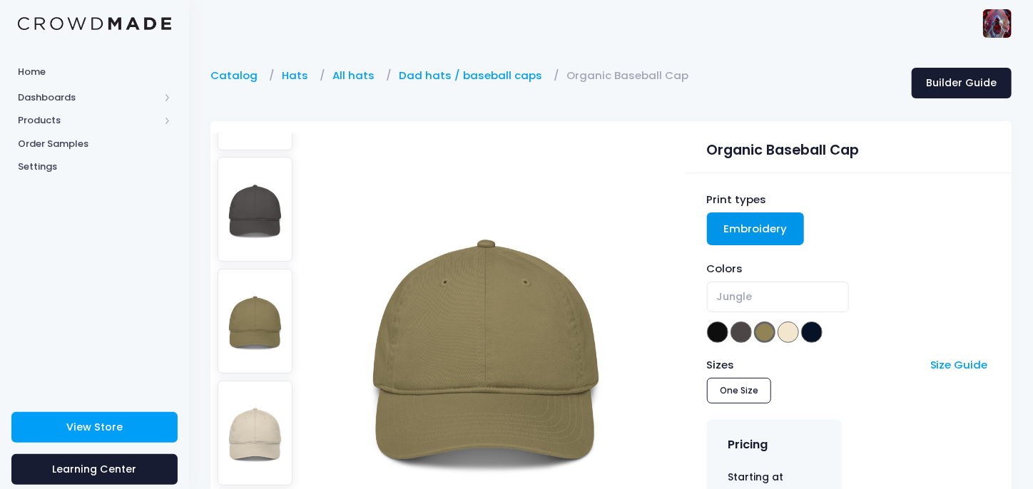
click at [253, 404] on img at bounding box center [256, 433] width 76 height 105
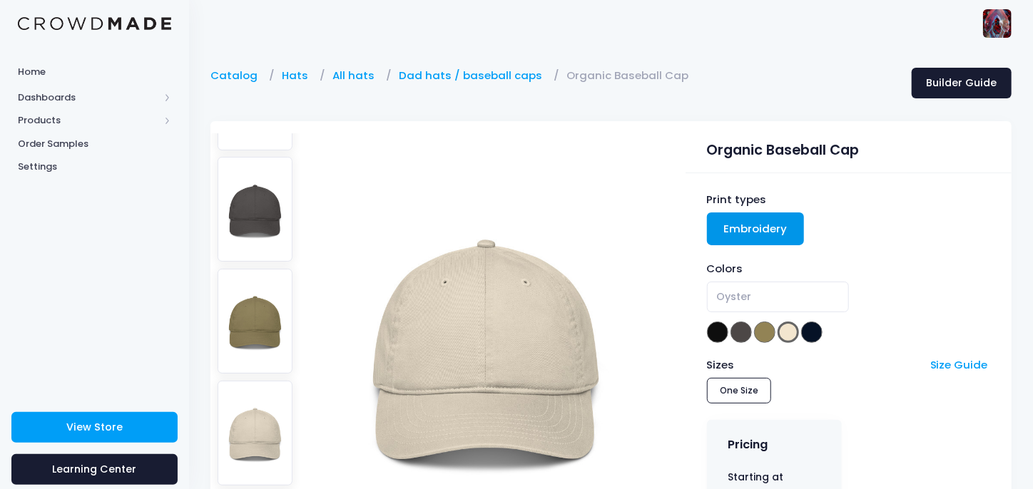
scroll to position [214, 0]
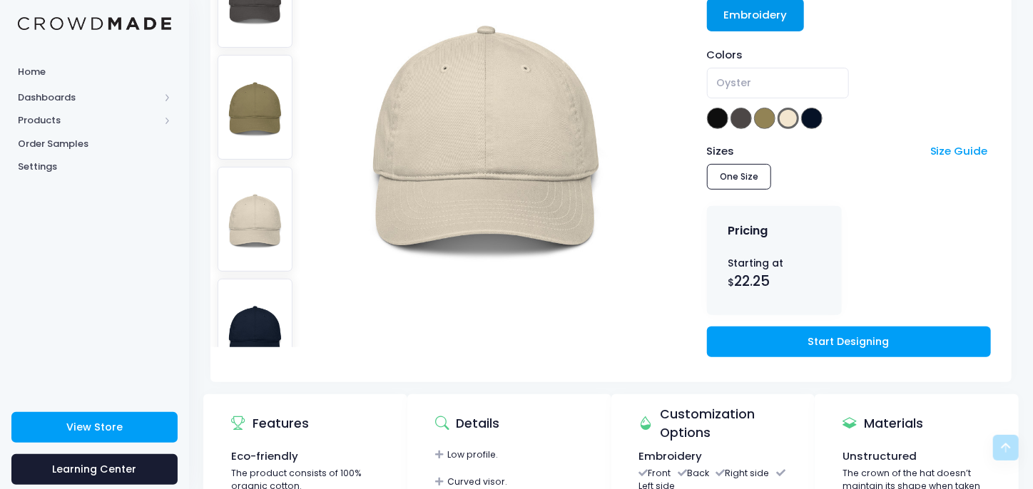
click at [255, 295] on img at bounding box center [256, 331] width 76 height 105
select select "Pacific"
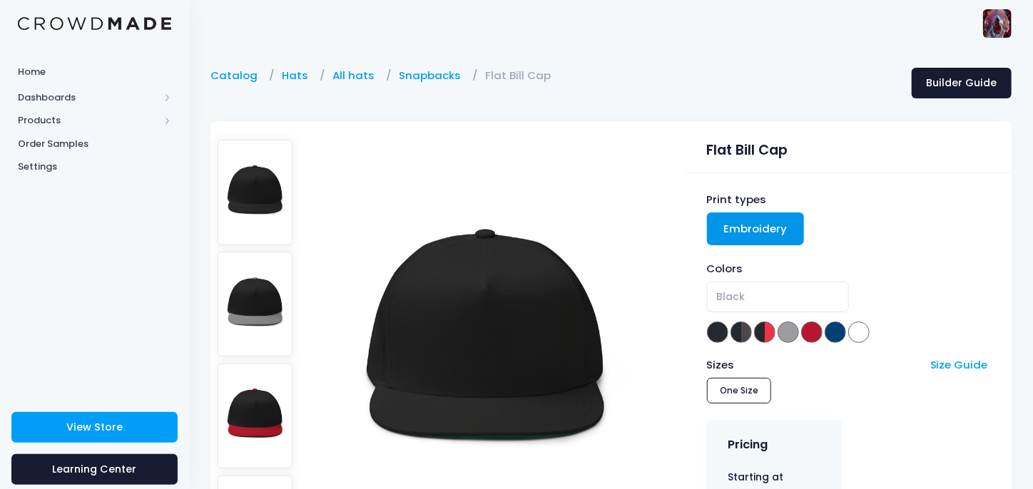
click at [242, 187] on img at bounding box center [256, 192] width 76 height 105
click at [242, 297] on img at bounding box center [256, 304] width 76 height 105
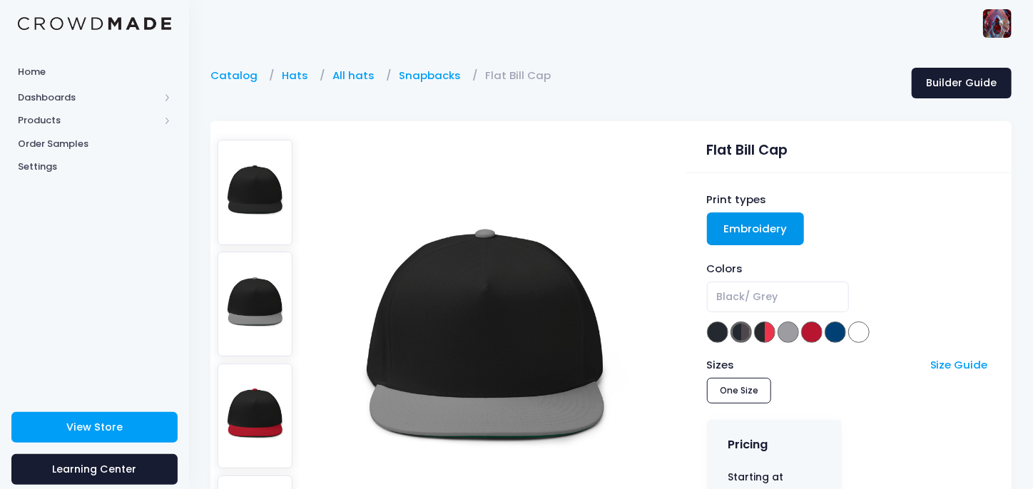
click at [250, 399] on img at bounding box center [256, 416] width 76 height 105
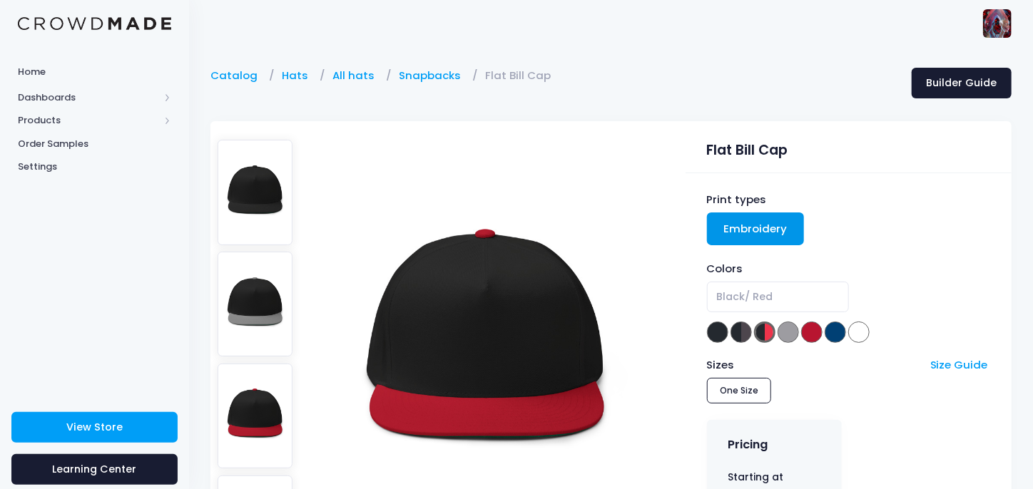
scroll to position [143, 0]
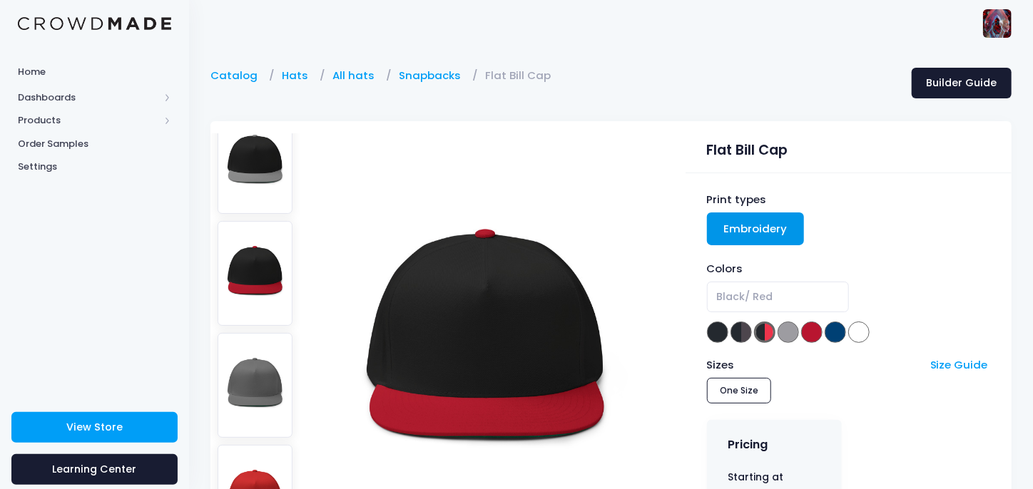
click at [248, 445] on img at bounding box center [256, 497] width 76 height 105
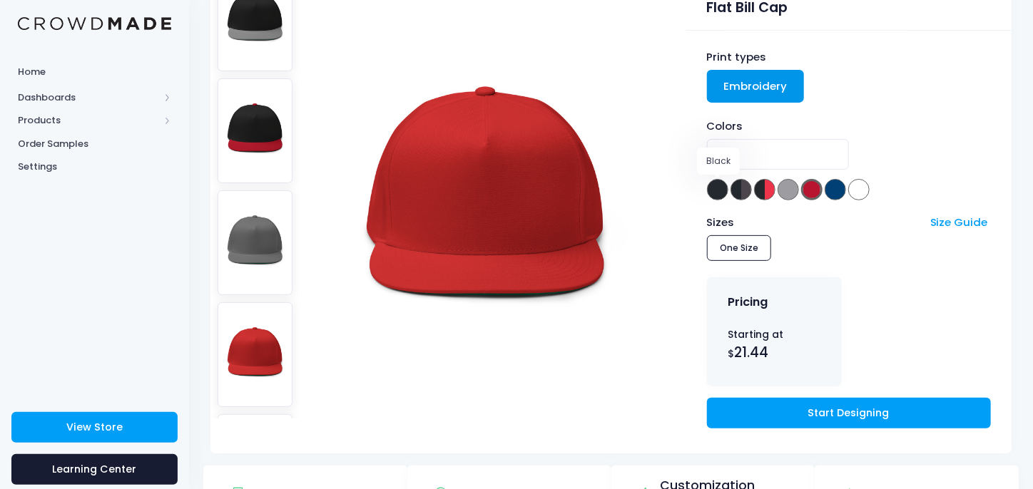
drag, startPoint x: 718, startPoint y: 183, endPoint x: 715, endPoint y: 191, distance: 9.0
click at [715, 191] on span at bounding box center [717, 189] width 21 height 21
select select "Black"
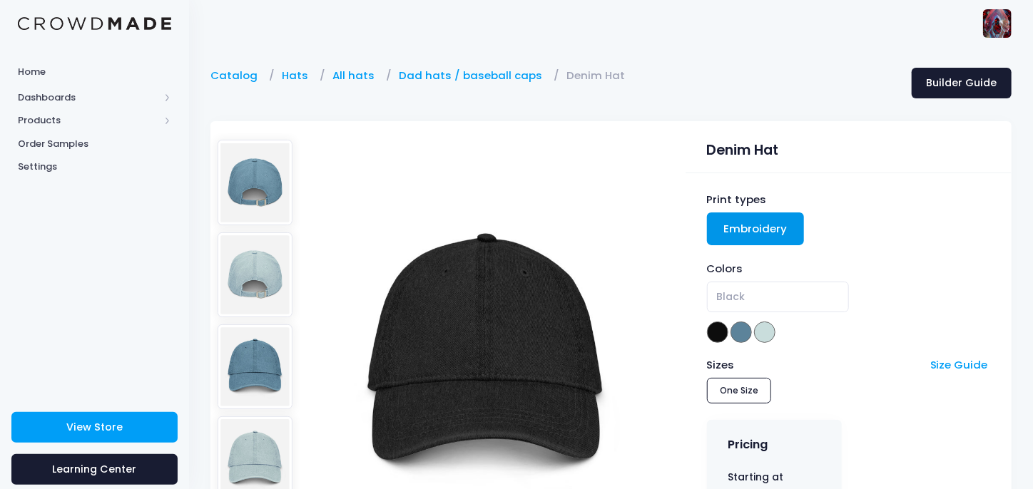
click at [251, 262] on img at bounding box center [256, 274] width 76 height 85
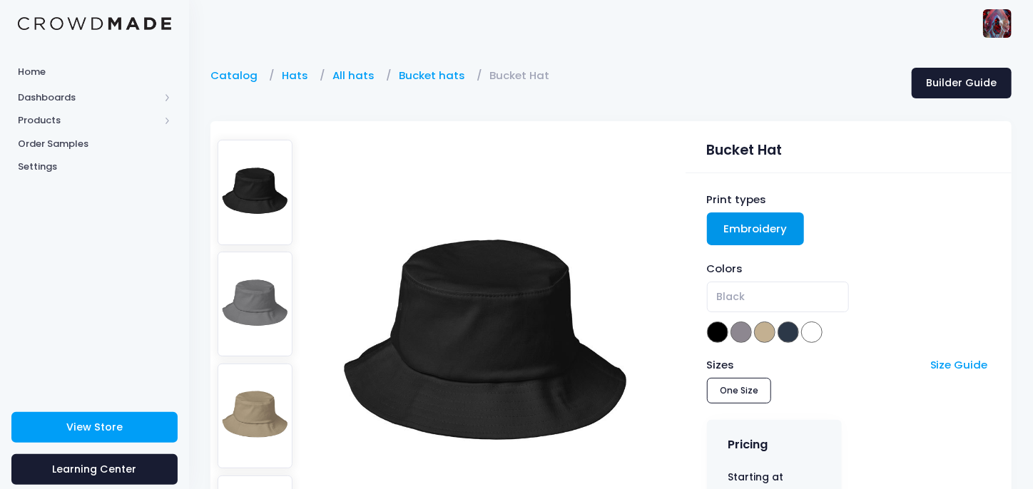
click at [242, 290] on img at bounding box center [256, 304] width 76 height 105
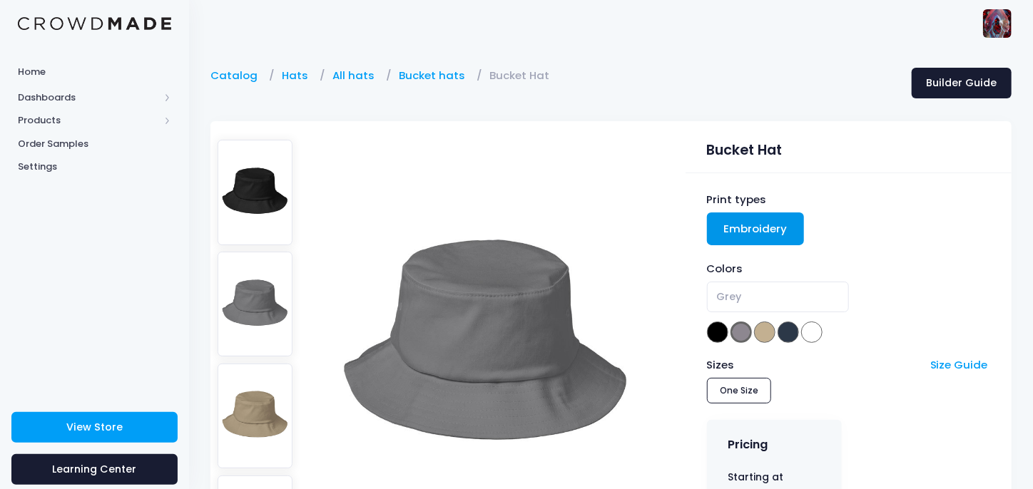
click at [261, 391] on img at bounding box center [256, 416] width 76 height 105
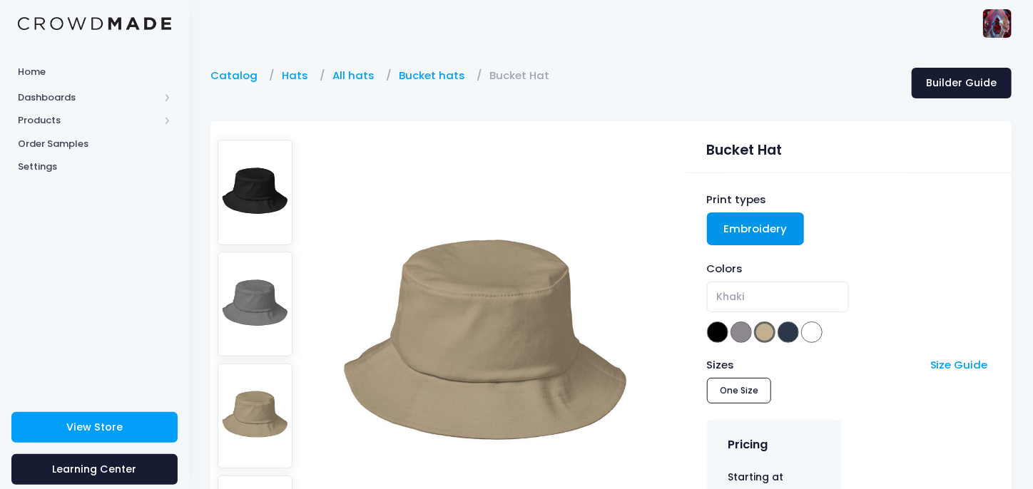
scroll to position [95, 0]
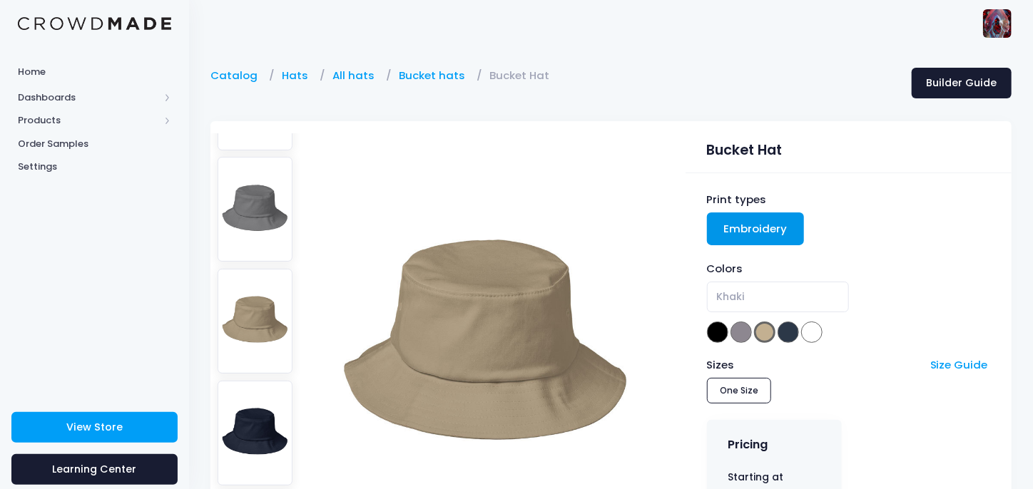
click at [264, 422] on img at bounding box center [256, 433] width 76 height 105
select select "Navy"
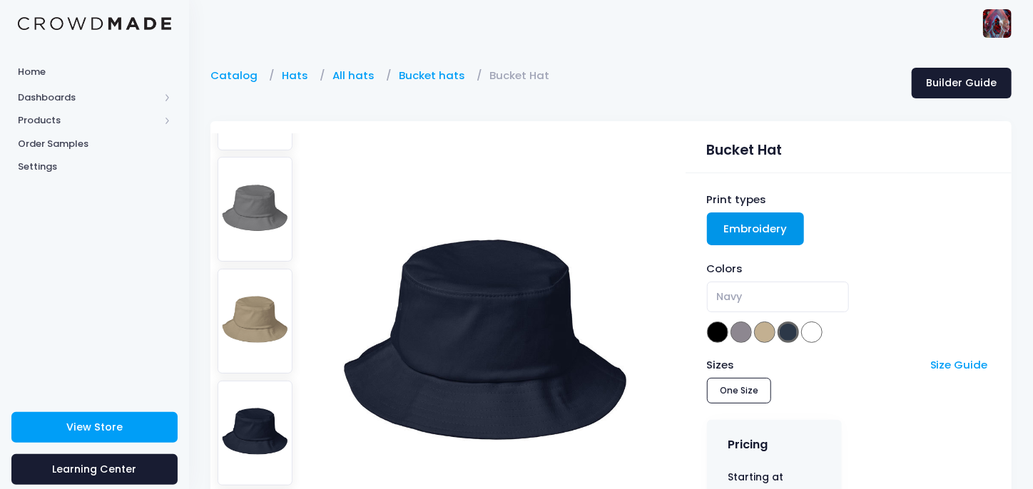
scroll to position [71, 0]
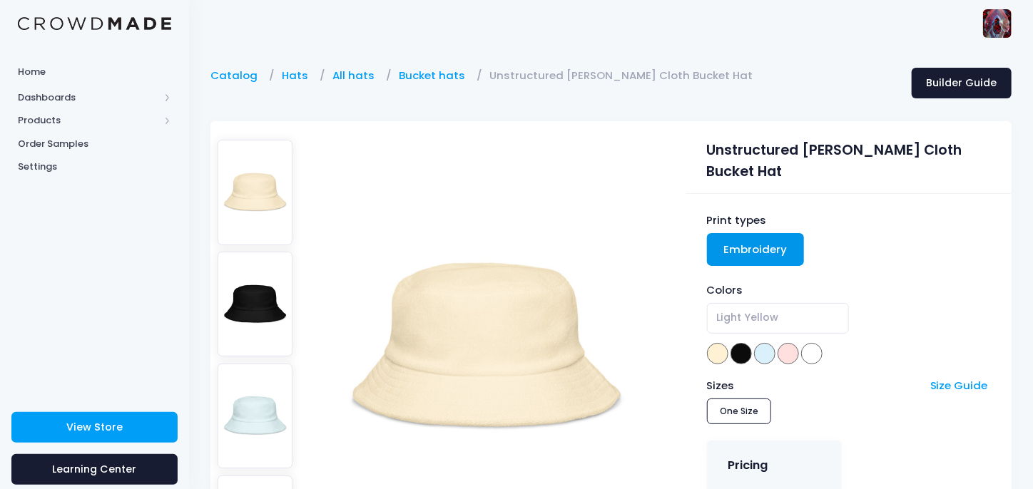
click at [251, 277] on img at bounding box center [256, 304] width 76 height 105
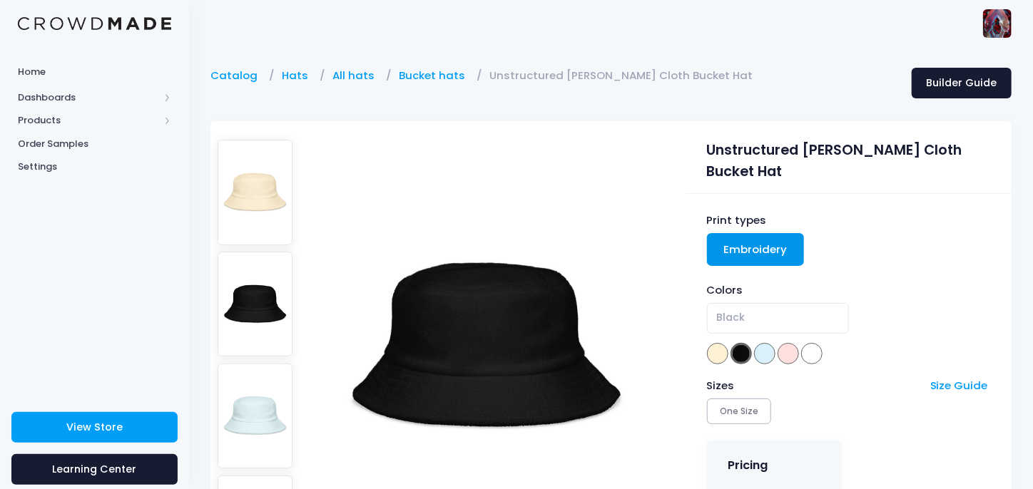
click at [251, 394] on img at bounding box center [256, 416] width 76 height 105
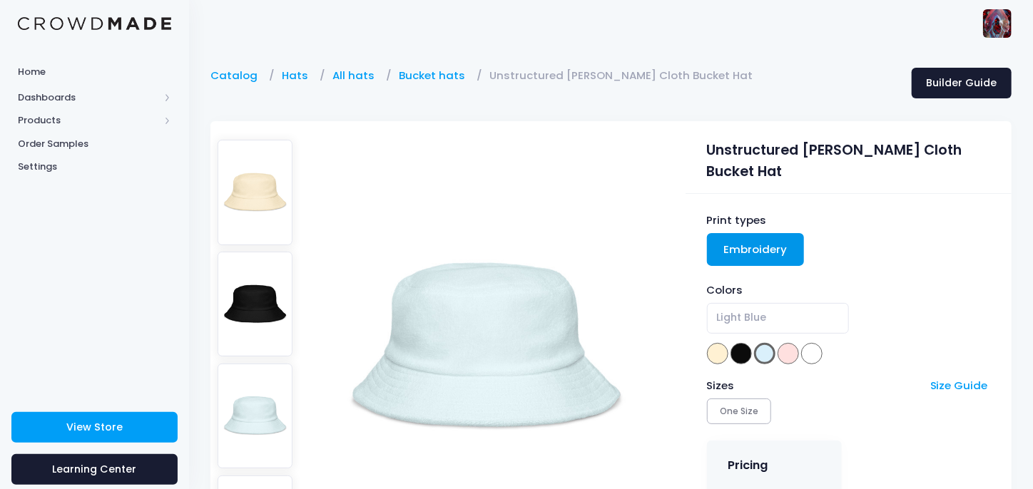
scroll to position [95, 0]
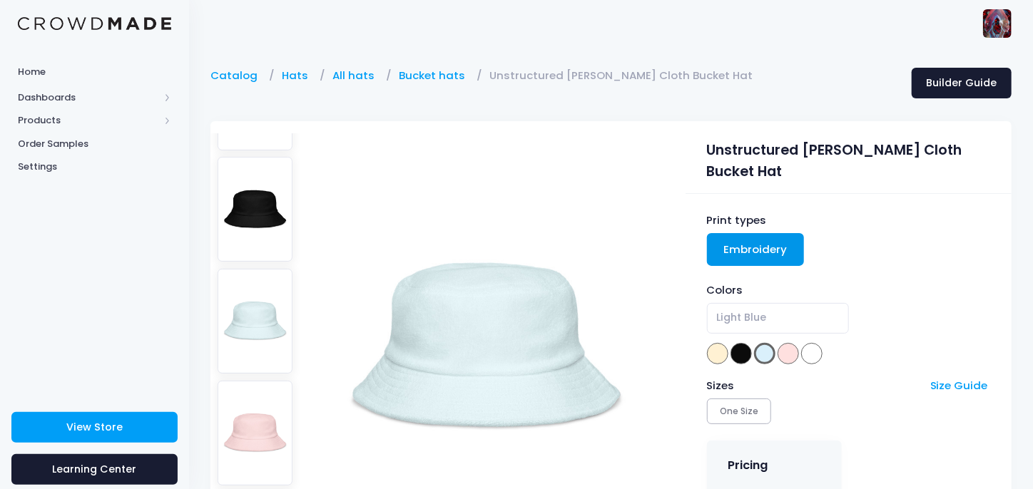
click at [255, 393] on img at bounding box center [256, 433] width 76 height 105
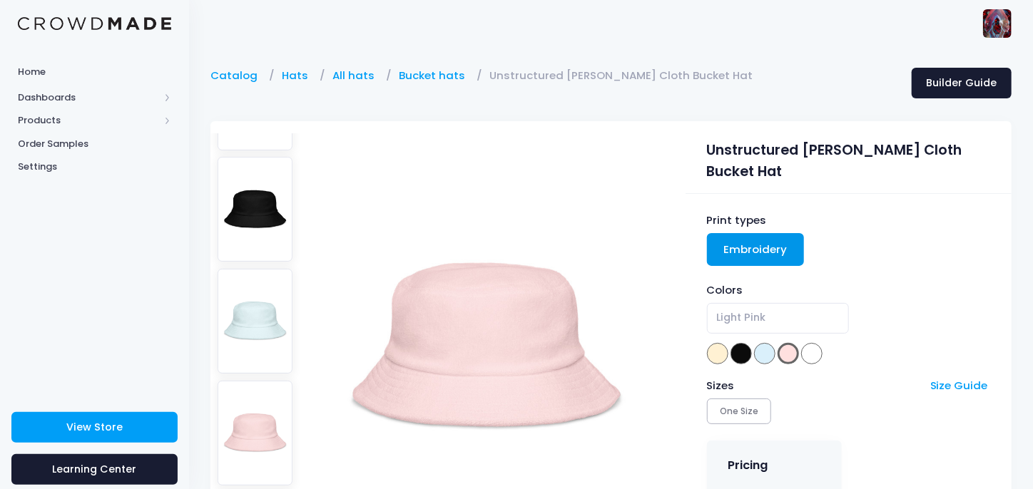
click at [255, 292] on img at bounding box center [256, 321] width 76 height 105
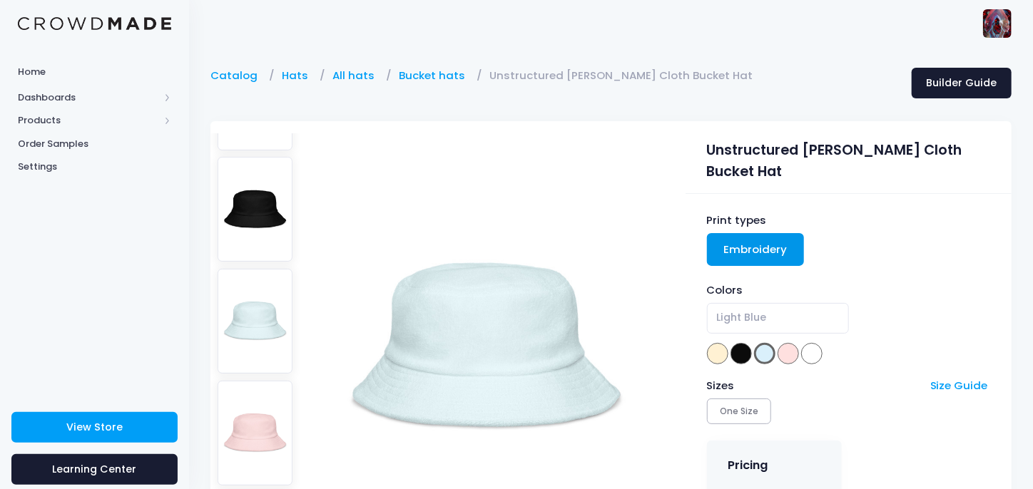
click at [252, 192] on img at bounding box center [256, 209] width 76 height 105
select select "Black"
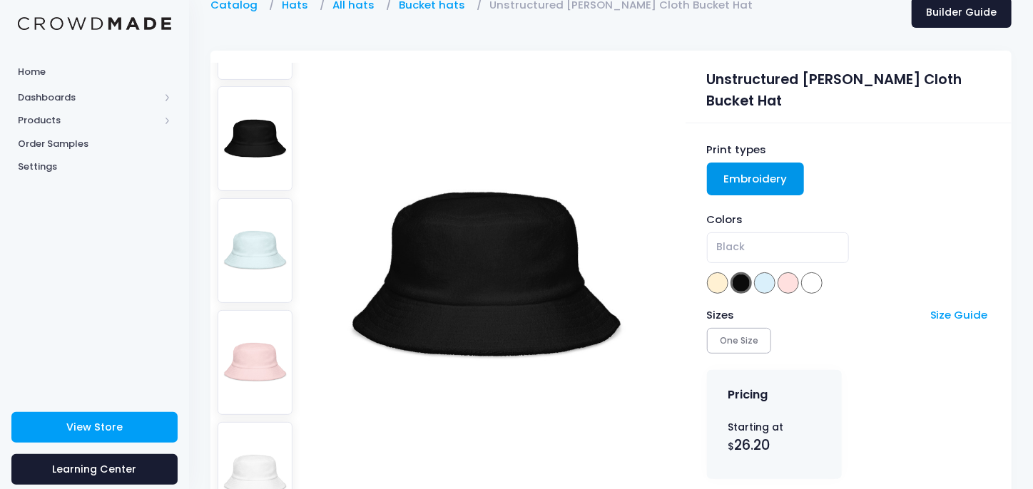
scroll to position [0, 0]
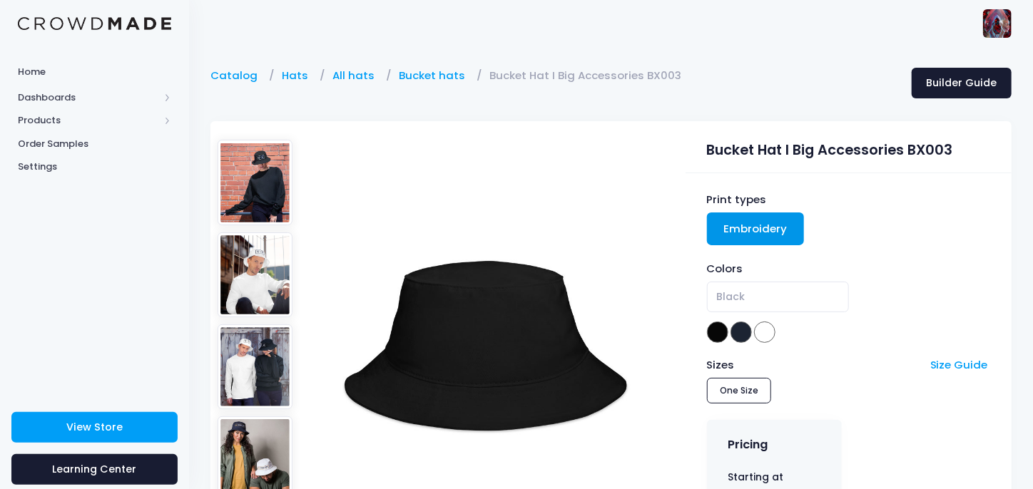
click at [244, 173] on img at bounding box center [256, 182] width 76 height 85
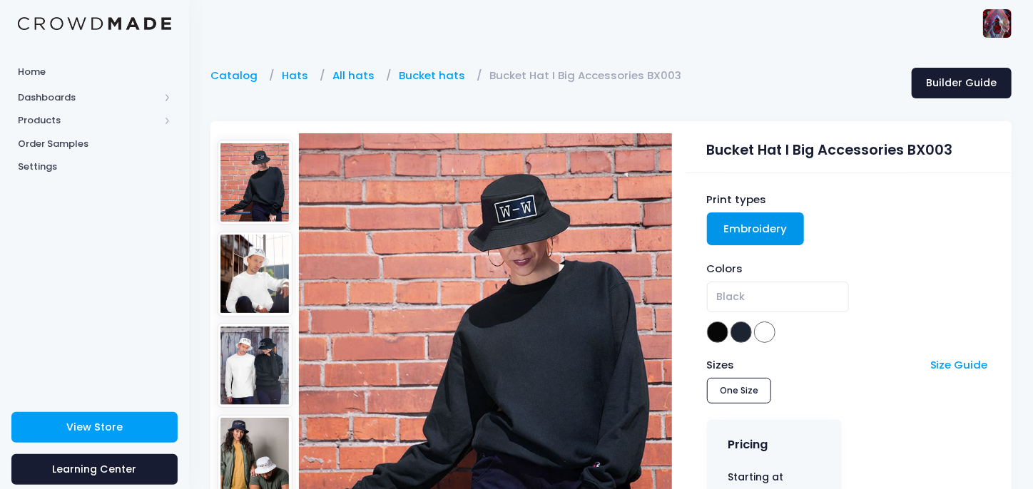
click at [253, 276] on img at bounding box center [255, 274] width 75 height 85
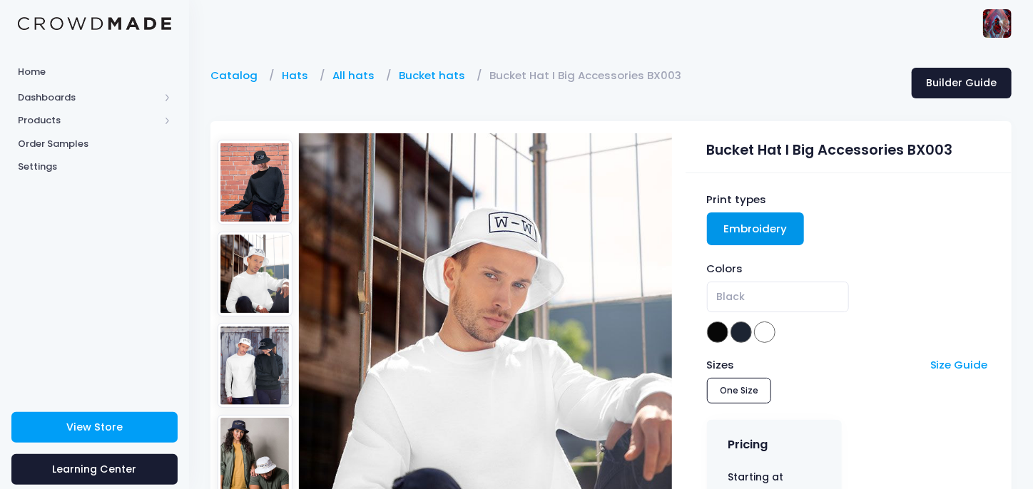
click at [250, 355] on img at bounding box center [255, 365] width 75 height 85
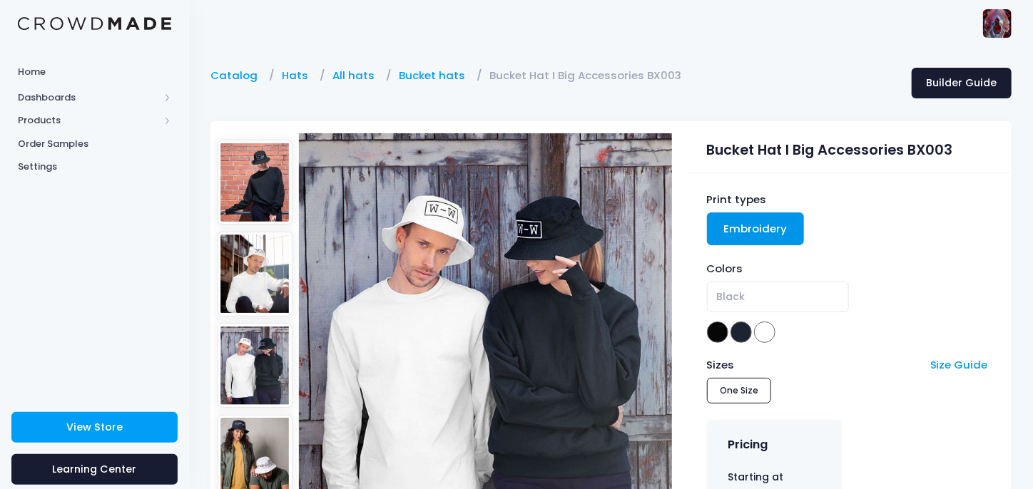
scroll to position [143, 0]
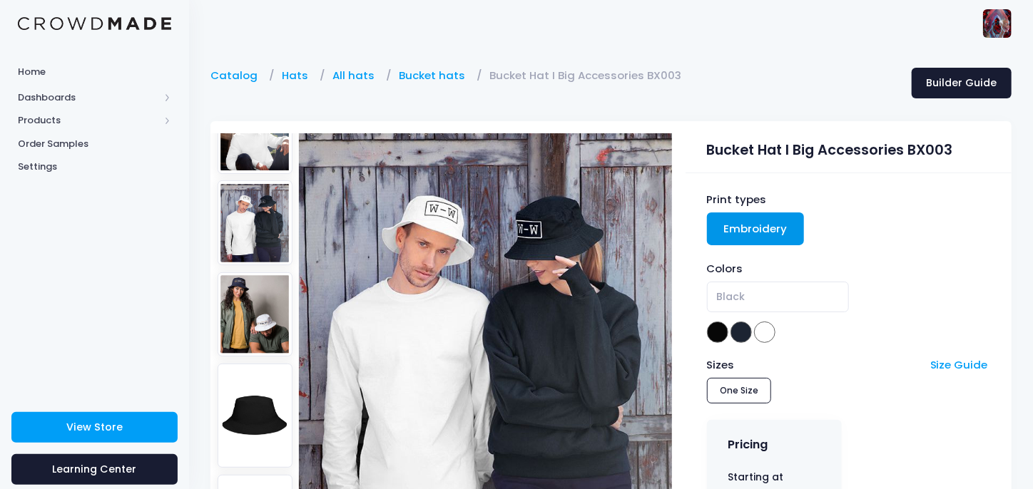
click at [247, 273] on img at bounding box center [255, 314] width 75 height 85
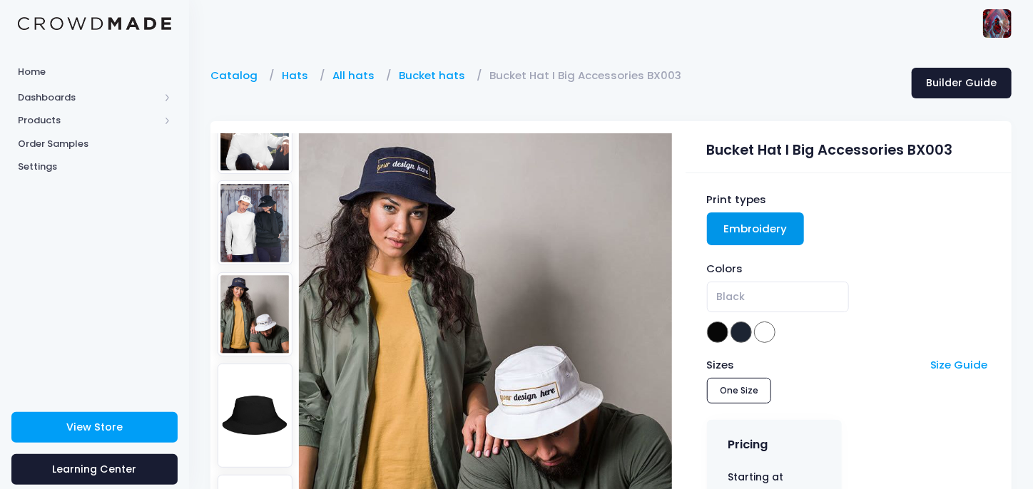
click at [255, 385] on img at bounding box center [255, 416] width 75 height 104
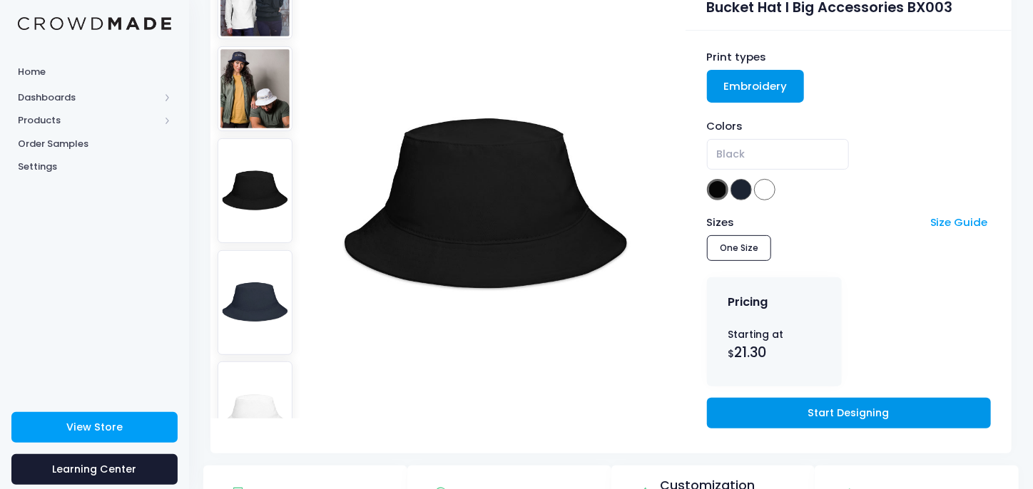
click at [858, 405] on link "Start Designing" at bounding box center [849, 413] width 284 height 31
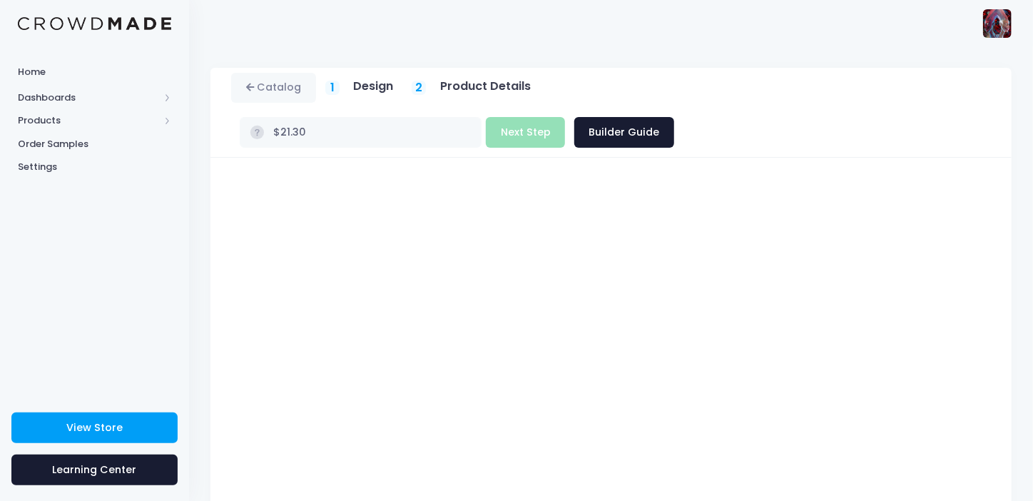
type input "$24.80"
click at [565, 117] on button "Next Step" at bounding box center [525, 132] width 79 height 31
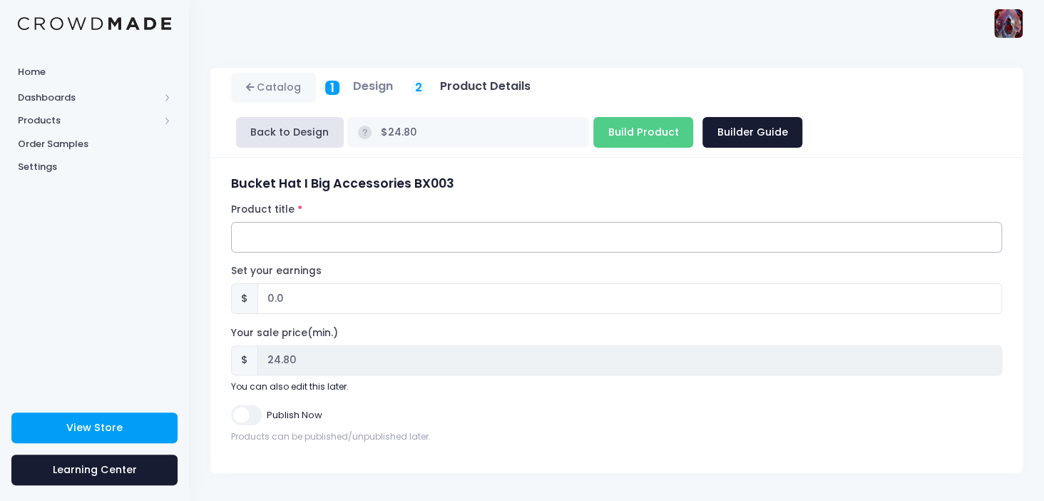
click at [310, 241] on input "Product title" at bounding box center [616, 237] width 771 height 31
click at [243, 235] on input "Evolutionary Music" at bounding box center [616, 237] width 771 height 31
click at [243, 235] on input "volutionary Music" at bounding box center [616, 237] width 771 height 31
click at [354, 242] on input "Revolutionary Music" at bounding box center [616, 237] width 771 height 31
click at [440, 235] on input "Revolutionary Music Evolutionary Art" at bounding box center [616, 237] width 771 height 31
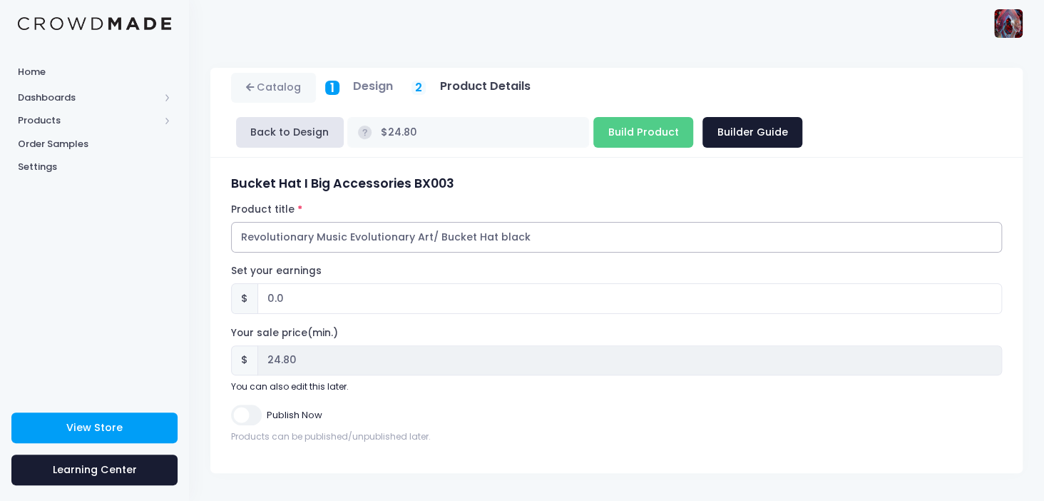
click at [429, 232] on input "Revolutionary Music Evolutionary Art/ Bucket Hat black" at bounding box center [616, 237] width 771 height 31
type input "Revolutionary Music Evolutionary Art / Bucket Hat black"
click at [271, 299] on input "0.0" at bounding box center [629, 298] width 745 height 31
type input "1.0"
type input "$25.80"
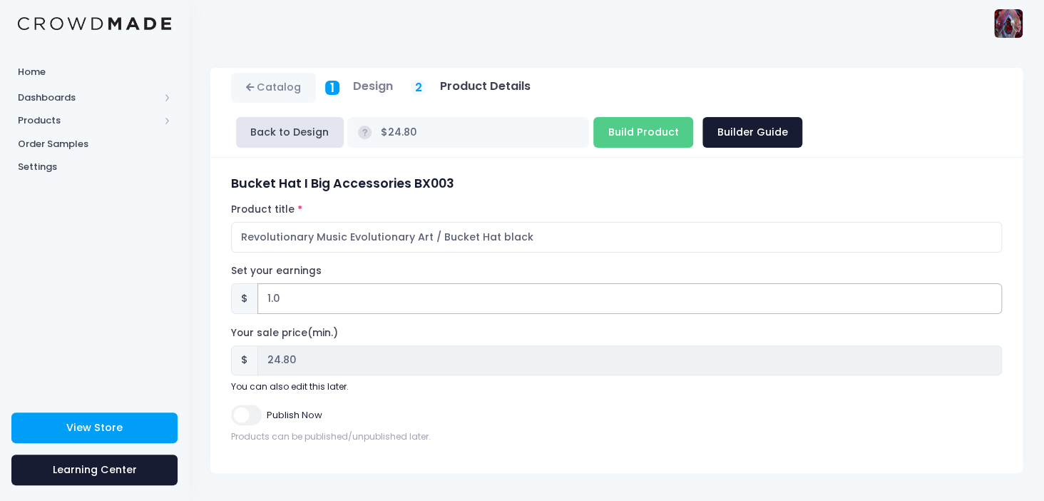
type input "25.80"
type input "13.0"
type input "$37.80"
type input "37.80"
type input "13.0"
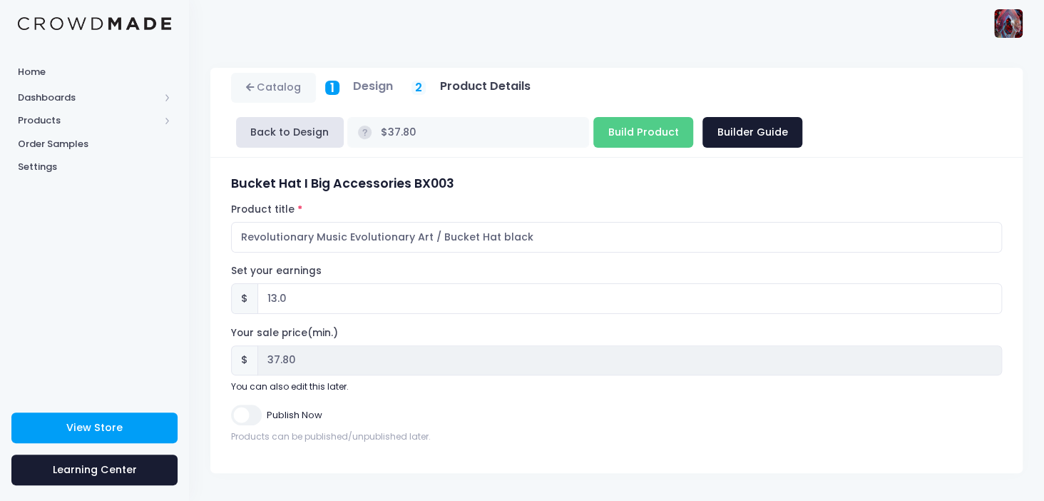
click at [247, 420] on input "Publish Now" at bounding box center [246, 414] width 30 height 21
checkbox input "true"
click at [272, 297] on input "13.0" at bounding box center [629, 298] width 745 height 31
click at [273, 299] on input "13.0" at bounding box center [629, 298] width 745 height 31
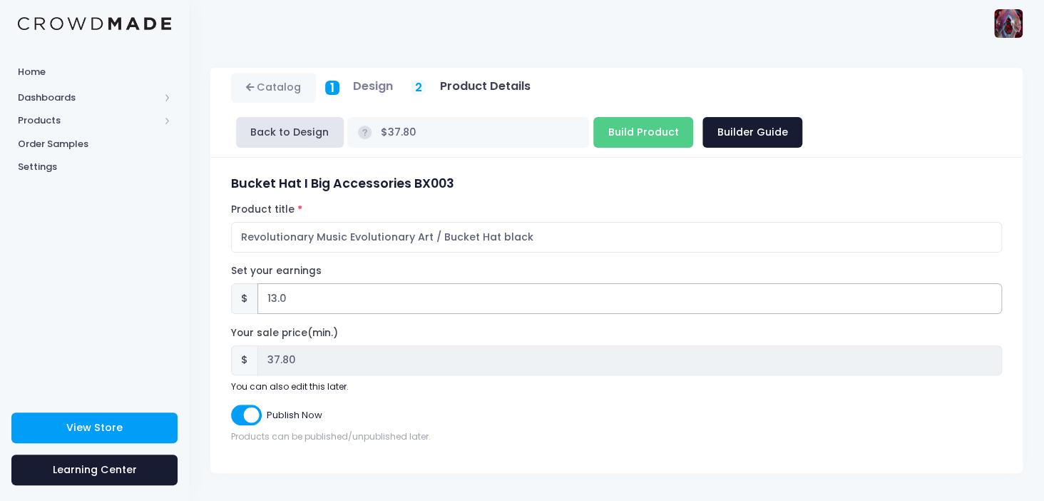
type input "1"
type input "$25.80"
type input "25.80"
type input "15"
type input "$39.80"
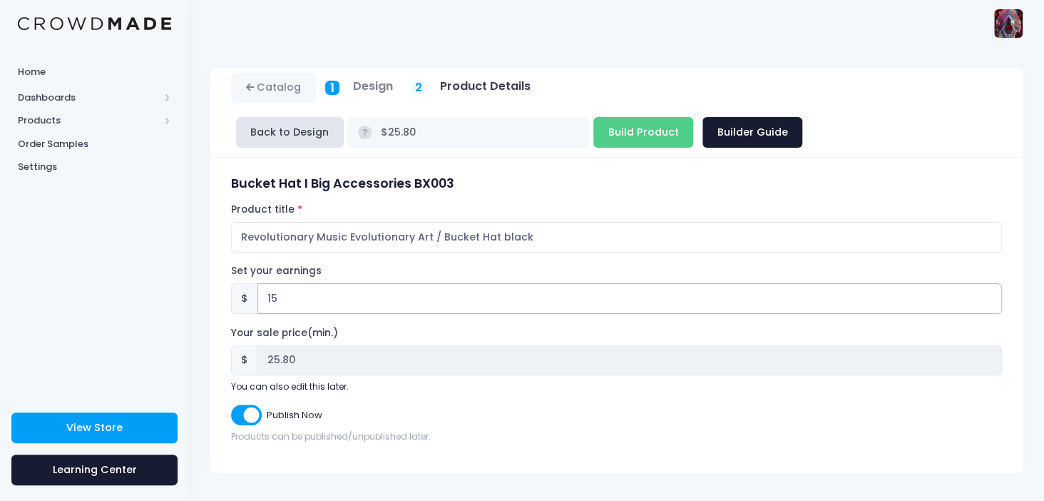
type input "39.80"
type input "15.2"
type input "$40.00"
type input "40.00"
type input "15.2"
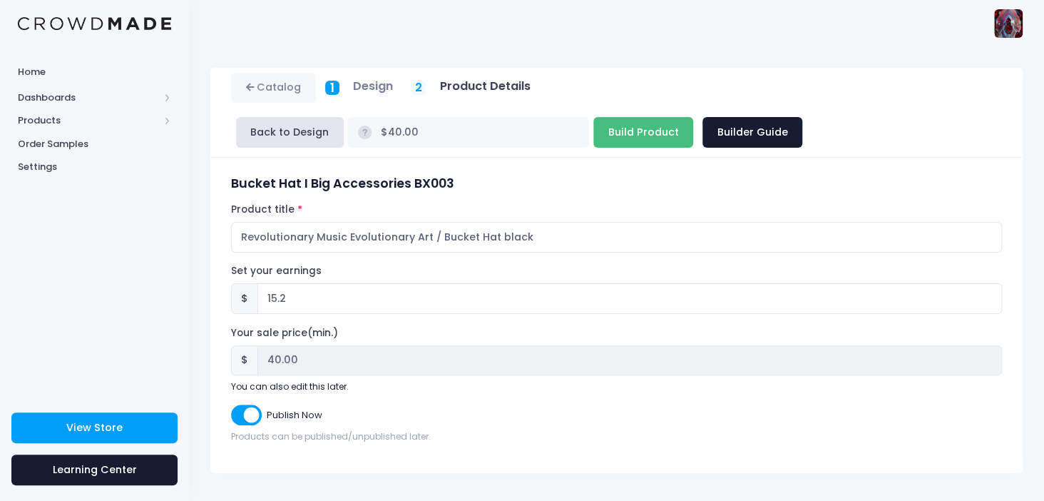
click at [593, 135] on input "Build Product" at bounding box center [643, 132] width 100 height 31
type input "Building product..."
